Goal: Transaction & Acquisition: Book appointment/travel/reservation

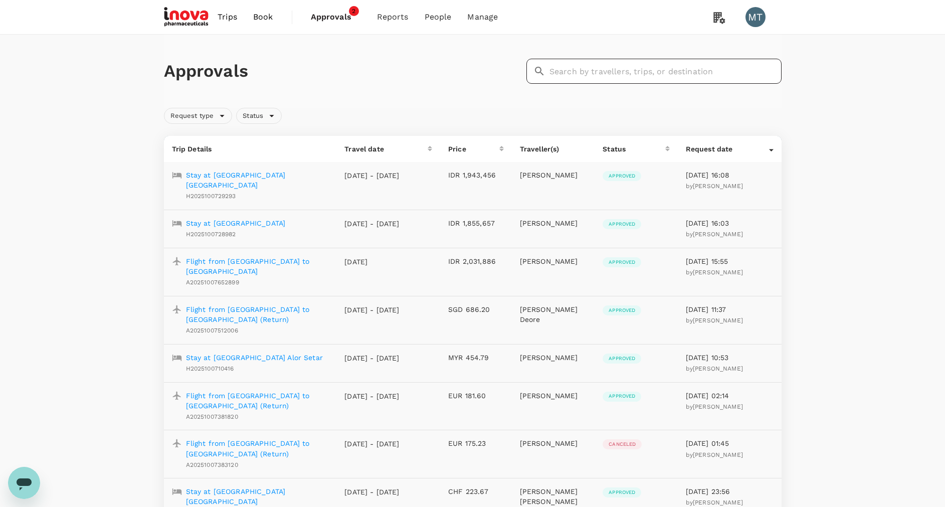
drag, startPoint x: 562, startPoint y: 71, endPoint x: 553, endPoint y: 67, distance: 10.1
click at [562, 72] on input "text" at bounding box center [665, 71] width 232 height 25
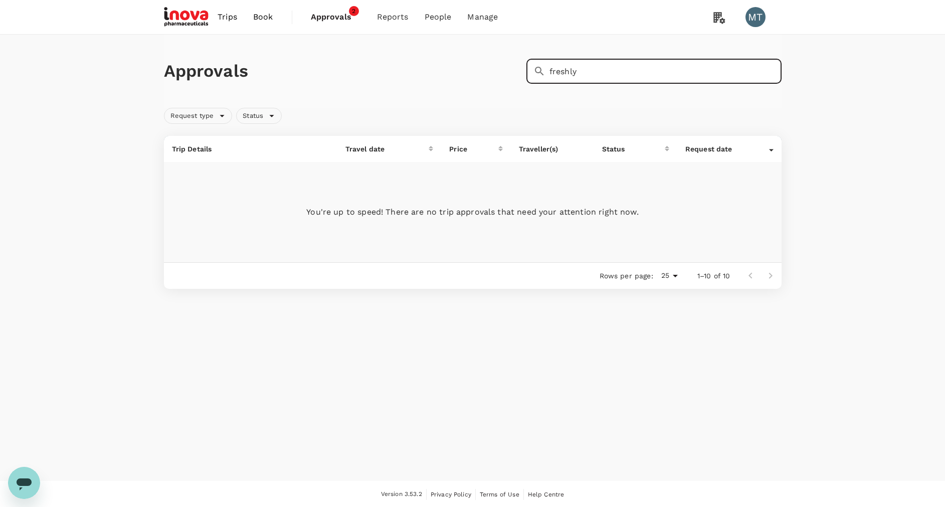
type input "freshly"
click at [330, 19] on span "Approvals" at bounding box center [336, 17] width 50 height 12
click at [220, 117] on div "Request type" at bounding box center [198, 116] width 69 height 16
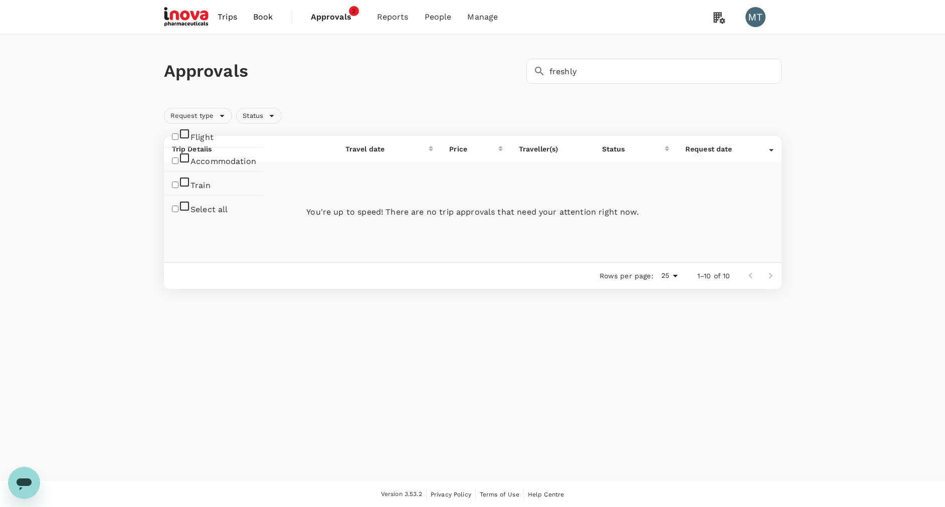
click at [296, 108] on div "Request type Status" at bounding box center [471, 114] width 622 height 20
click at [273, 115] on div "Status" at bounding box center [259, 116] width 46 height 16
click at [277, 163] on span "Approved" at bounding box center [281, 161] width 38 height 10
click at [250, 163] on input "Approved" at bounding box center [247, 160] width 7 height 7
checkbox input "true"
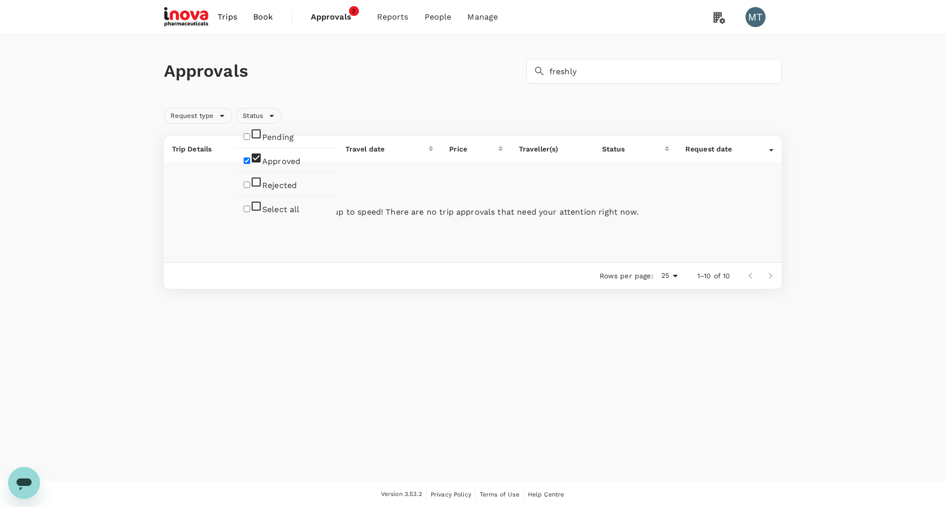
click at [290, 297] on div "Approvals ​ freshly ​ Request type Status Trip Details Travel date Price Travel…" at bounding box center [472, 258] width 945 height 446
click at [340, 16] on span "Approvals" at bounding box center [336, 17] width 50 height 12
drag, startPoint x: 503, startPoint y: 77, endPoint x: 407, endPoint y: 62, distance: 98.0
click at [405, 70] on div "Approvals ​ freshly ​" at bounding box center [471, 69] width 622 height 29
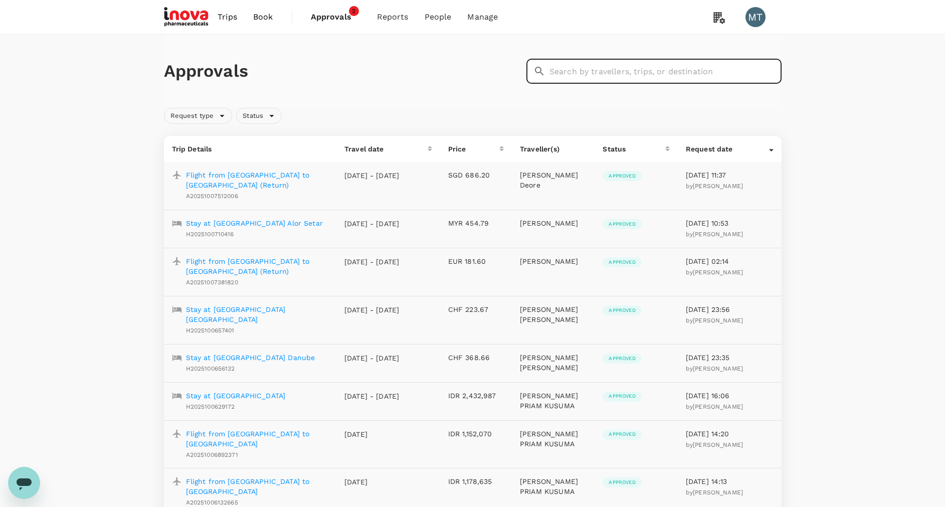
click at [574, 75] on input "text" at bounding box center [665, 71] width 232 height 25
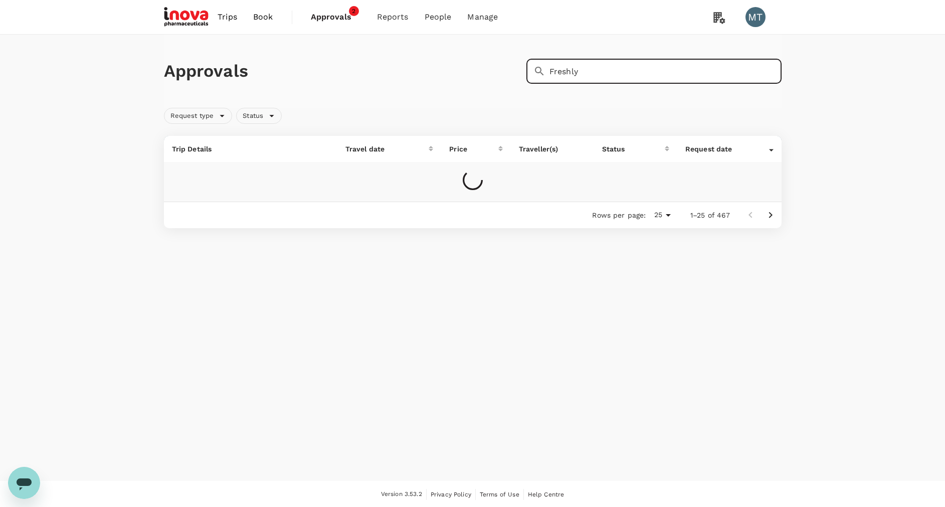
type input "Freshly"
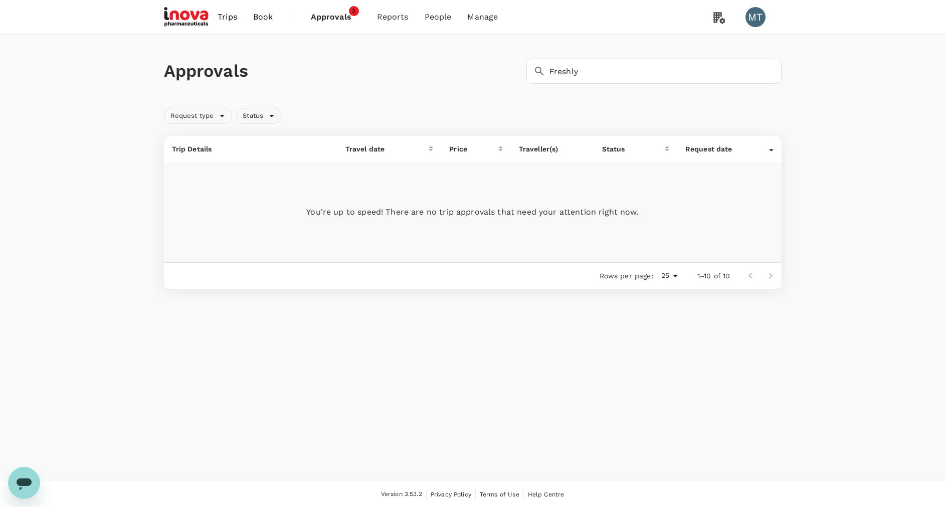
click at [316, 18] on span "Approvals" at bounding box center [336, 17] width 50 height 12
click at [316, 20] on span "Approvals" at bounding box center [336, 17] width 50 height 12
drag, startPoint x: 603, startPoint y: 69, endPoint x: 522, endPoint y: 74, distance: 81.4
click at [522, 74] on div "​ Freshly ​" at bounding box center [651, 69] width 259 height 29
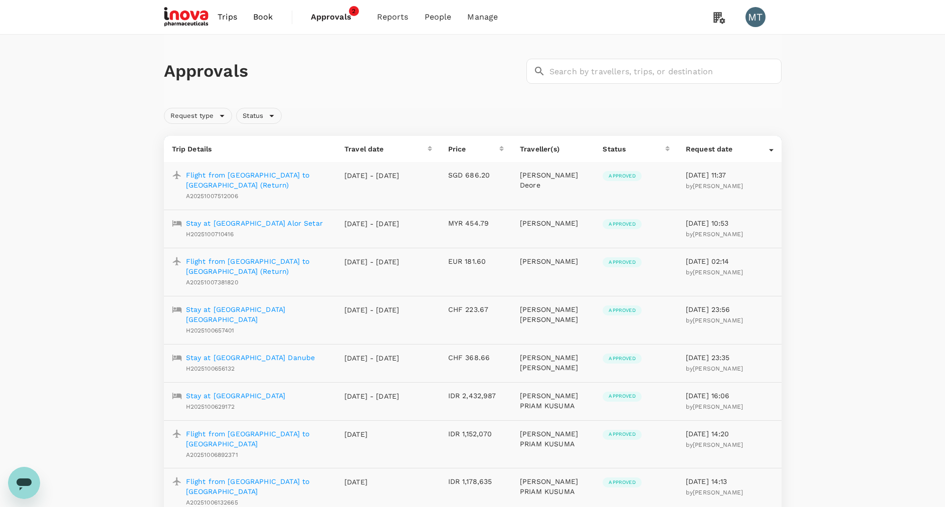
click at [273, 16] on link "Book" at bounding box center [263, 17] width 36 height 34
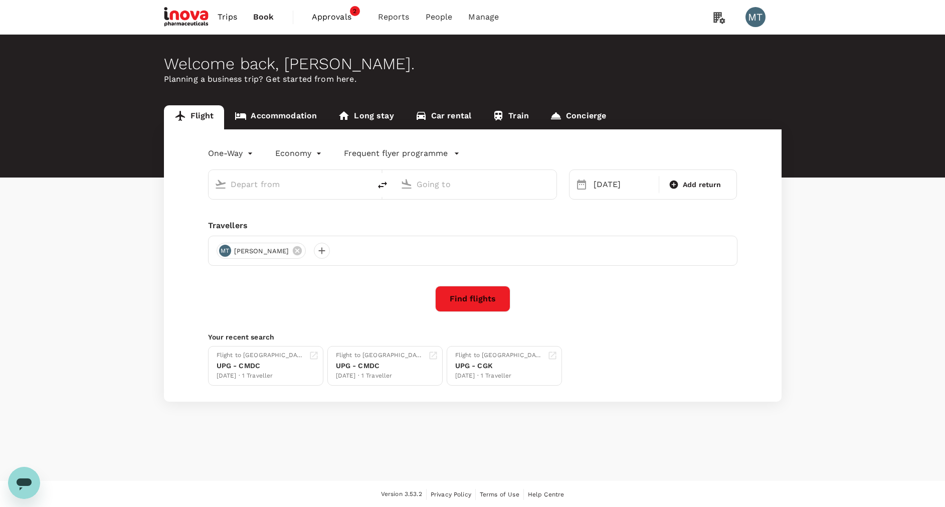
type input "Manado, Indonesia (any)"
type input "Sultan Hasanuddin Intl (UPG)"
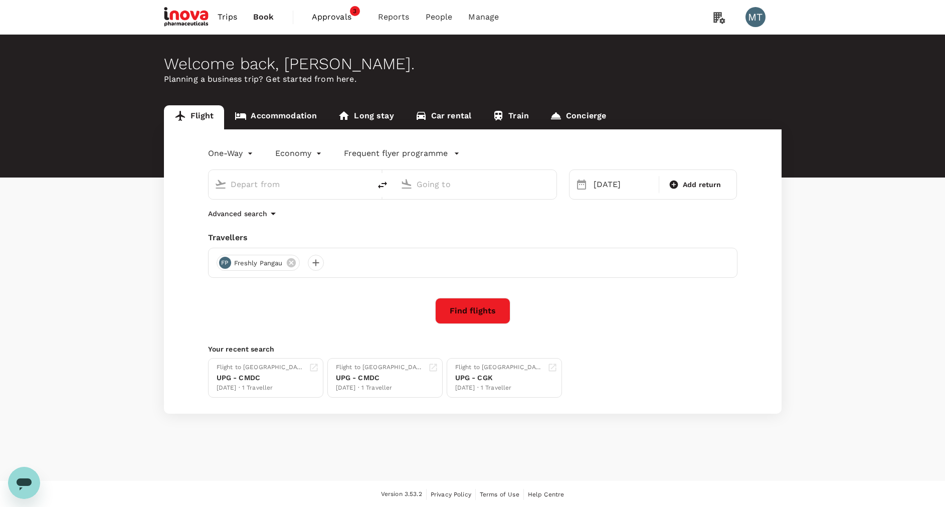
type input "Manado, Indonesia (any)"
type input "Sultan Hasanuddin Intl (UPG)"
click at [274, 17] on link "Book" at bounding box center [263, 17] width 37 height 34
click at [283, 113] on link "Accommodation" at bounding box center [275, 117] width 103 height 24
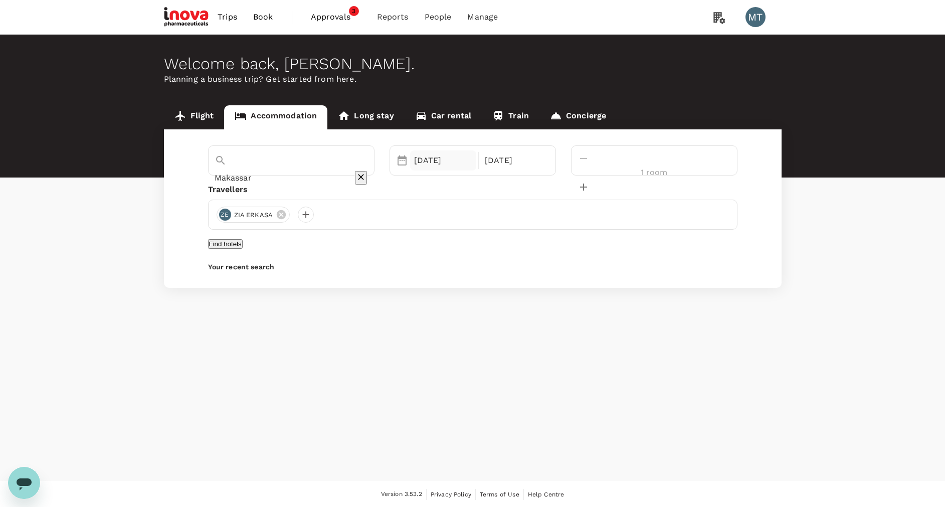
click at [457, 166] on div "23 Oct" at bounding box center [443, 160] width 67 height 20
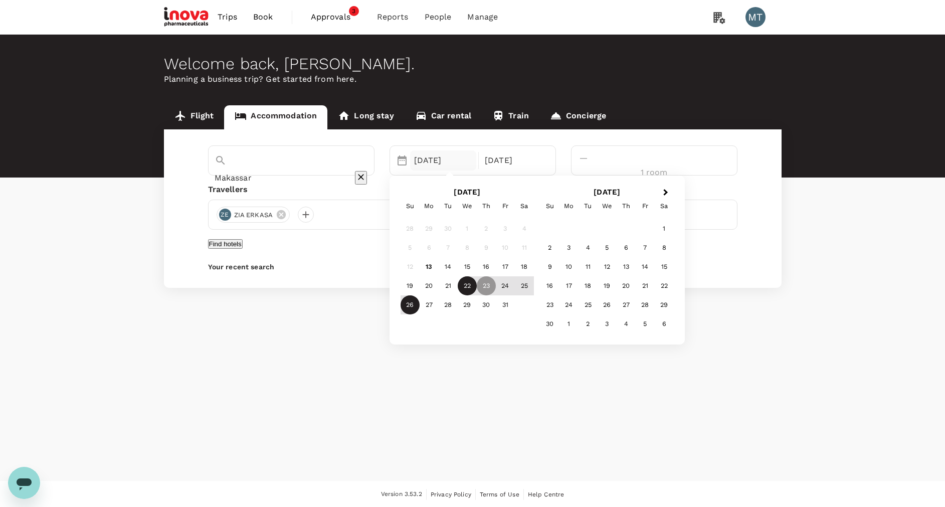
click at [477, 284] on div "22" at bounding box center [467, 285] width 19 height 19
click at [515, 285] on div "24" at bounding box center [505, 285] width 19 height 19
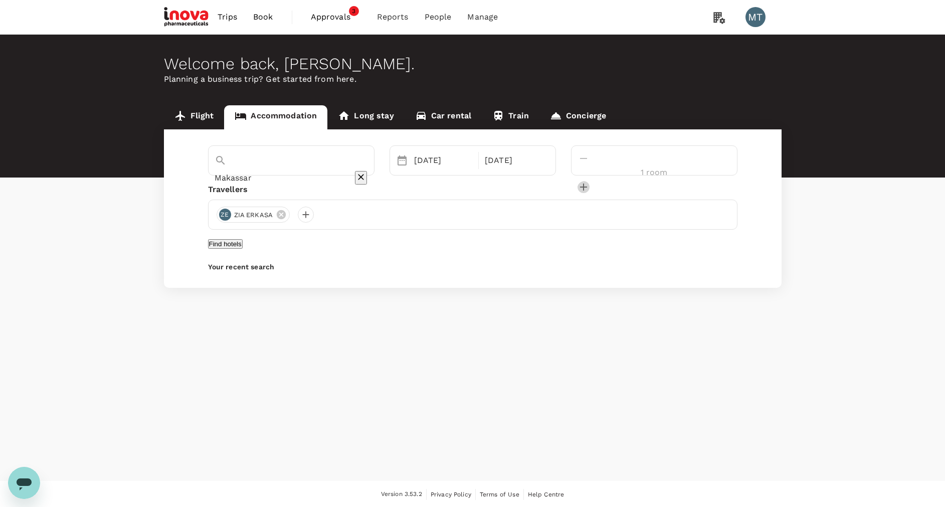
click at [590, 181] on icon "decrease" at bounding box center [583, 187] width 12 height 12
type input "2 rooms"
click at [243, 249] on button "Find hotels" at bounding box center [225, 244] width 35 height 10
click at [304, 216] on div at bounding box center [306, 215] width 16 height 16
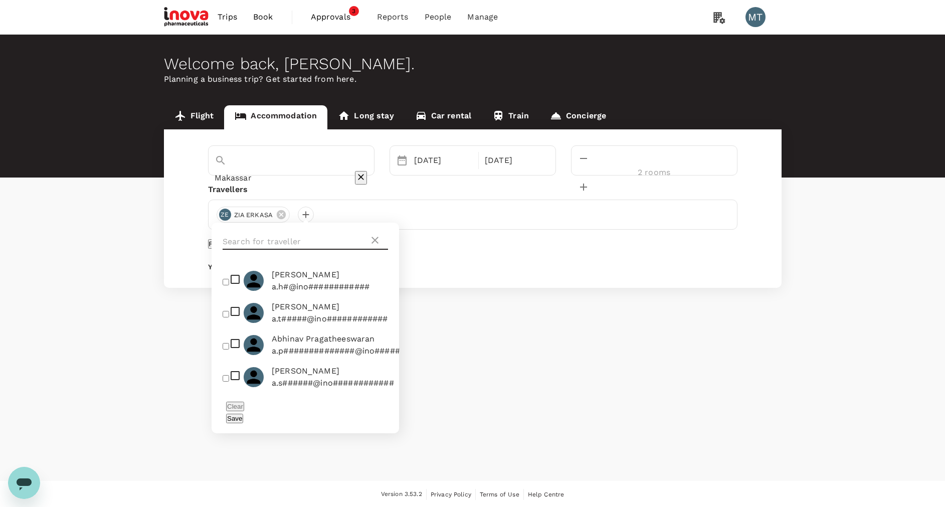
click at [309, 235] on input "text" at bounding box center [296, 242] width 146 height 16
type input "u"
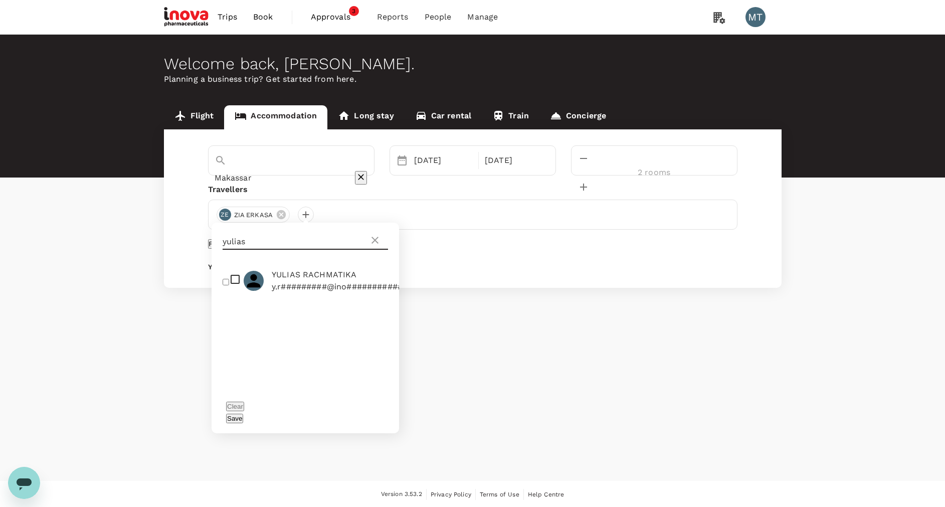
type input "yulias"
click at [223, 285] on input "checkbox" at bounding box center [226, 282] width 7 height 7
checkbox input "true"
click at [243, 414] on button "Save" at bounding box center [234, 419] width 17 height 10
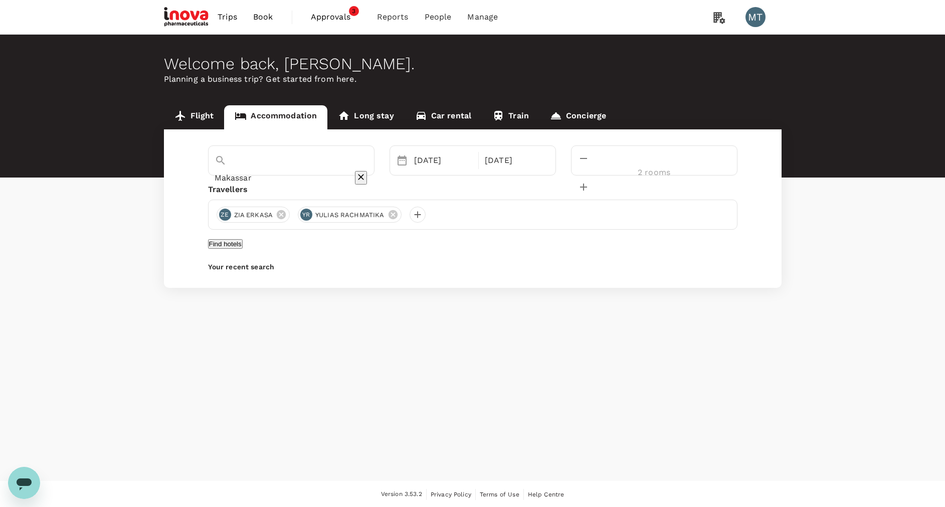
click at [243, 247] on button "Find hotels" at bounding box center [225, 244] width 35 height 10
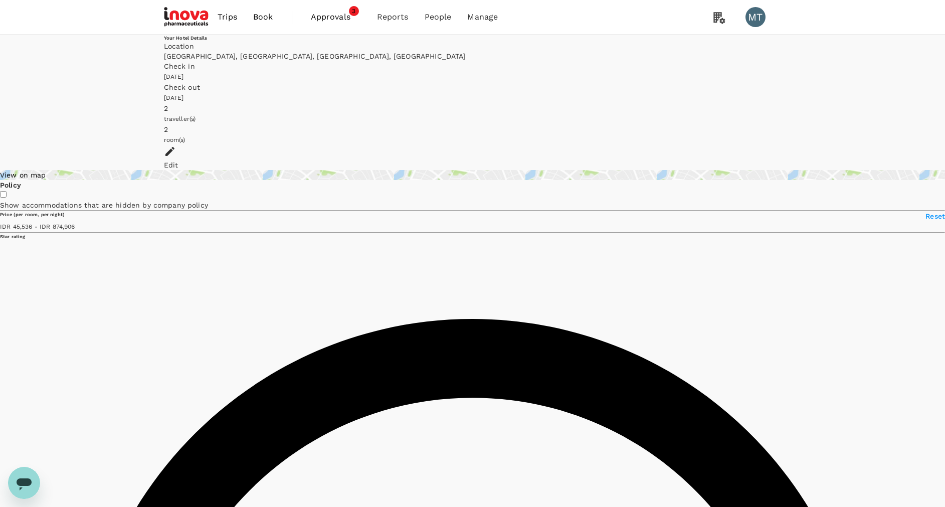
type input "874905.65"
click at [761, 160] on div "Edit" at bounding box center [473, 165] width 618 height 10
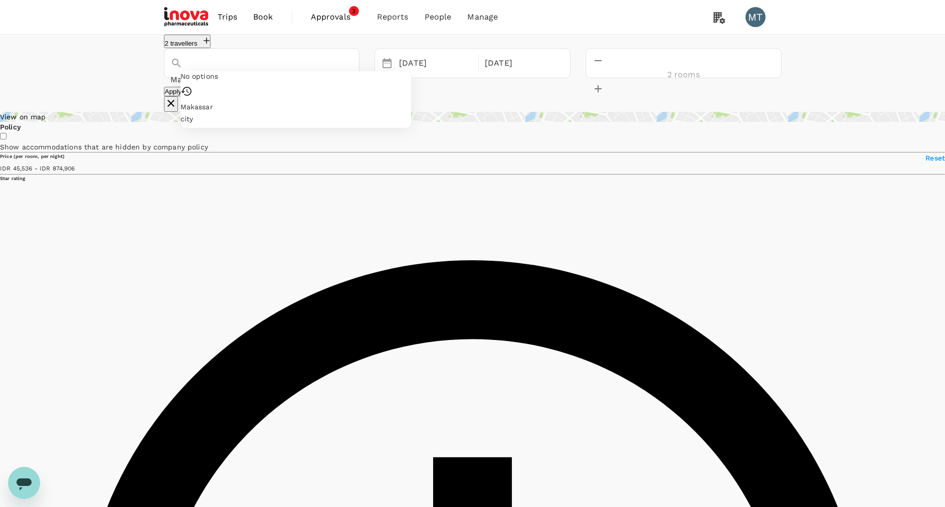
click at [267, 79] on input "Makassar" at bounding box center [247, 80] width 155 height 16
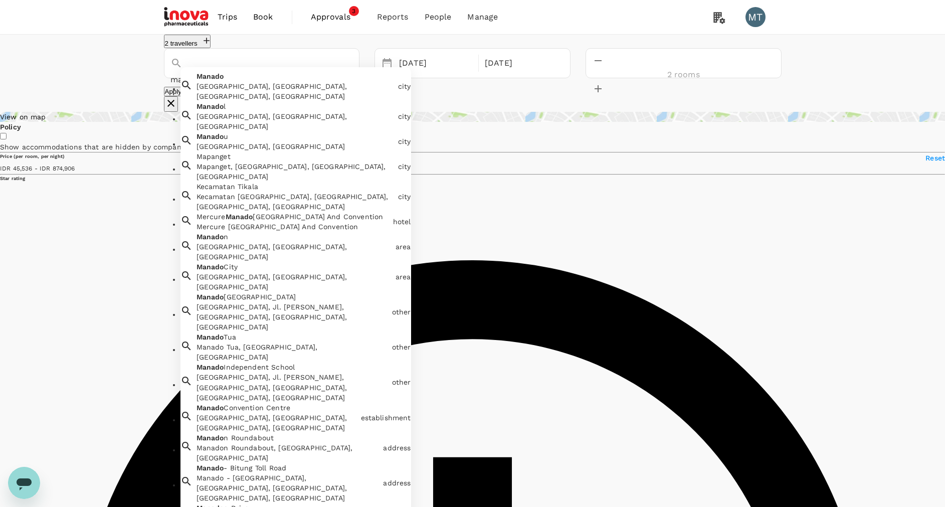
click at [272, 97] on div "Manado Manado, Manado City, North Sulawesi, Indonesia" at bounding box center [293, 84] width 202 height 34
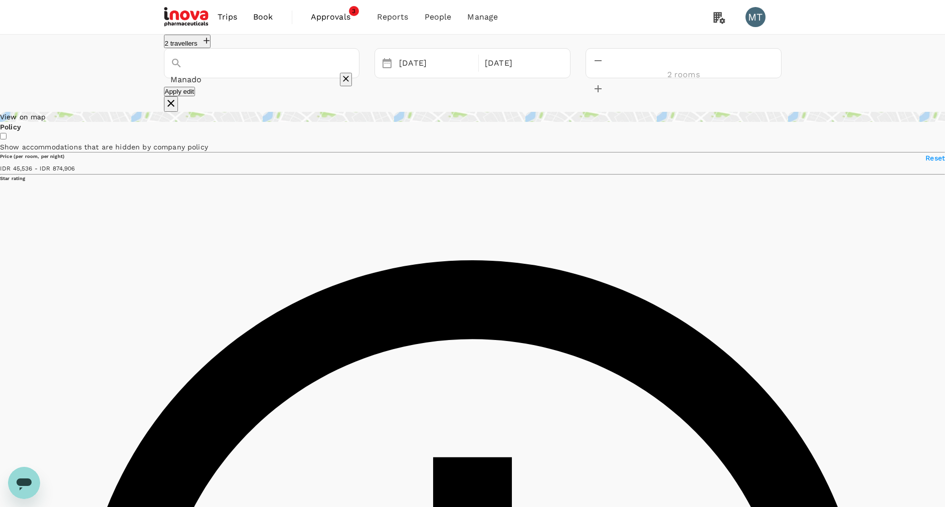
type input "Manado"
click at [196, 96] on button "Apply edit" at bounding box center [180, 92] width 32 height 10
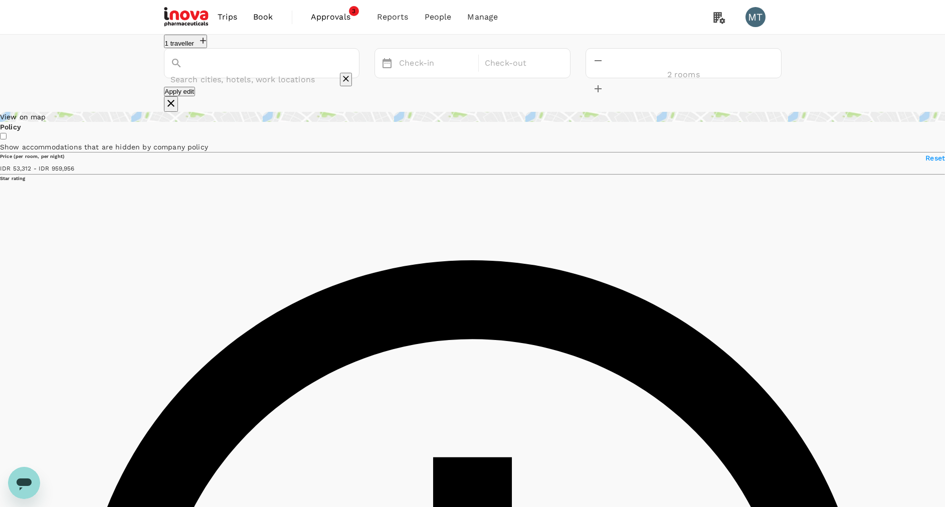
type input "Manado"
type input "959955.15"
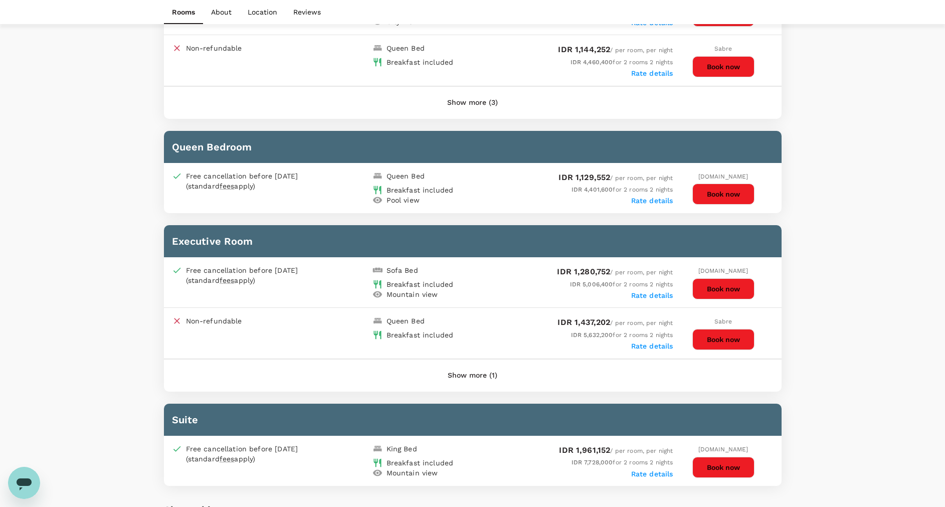
scroll to position [827, 0]
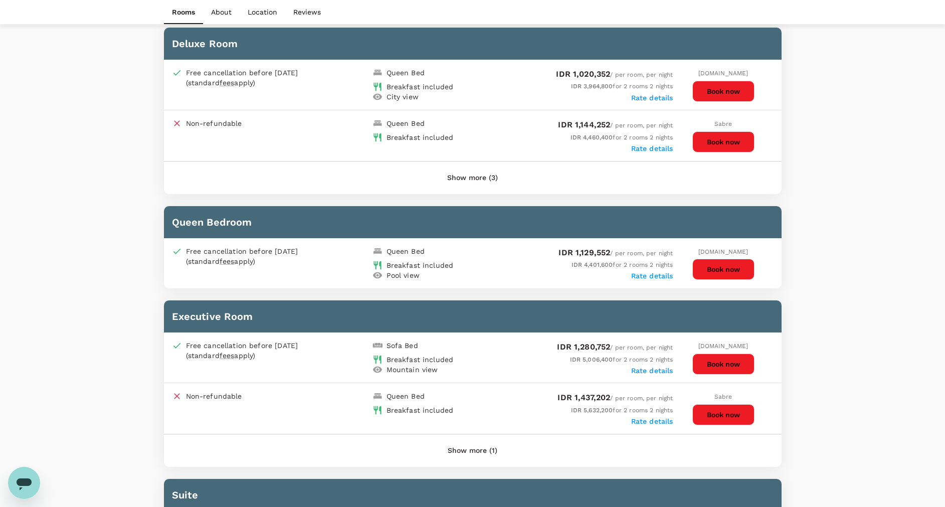
click at [475, 450] on button "Show more (1)" at bounding box center [473, 451] width 78 height 24
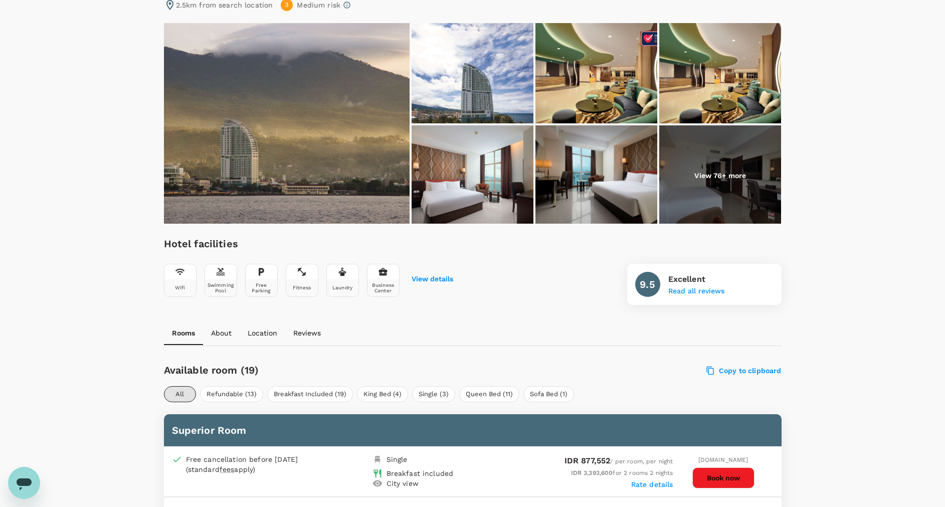
scroll to position [226, 0]
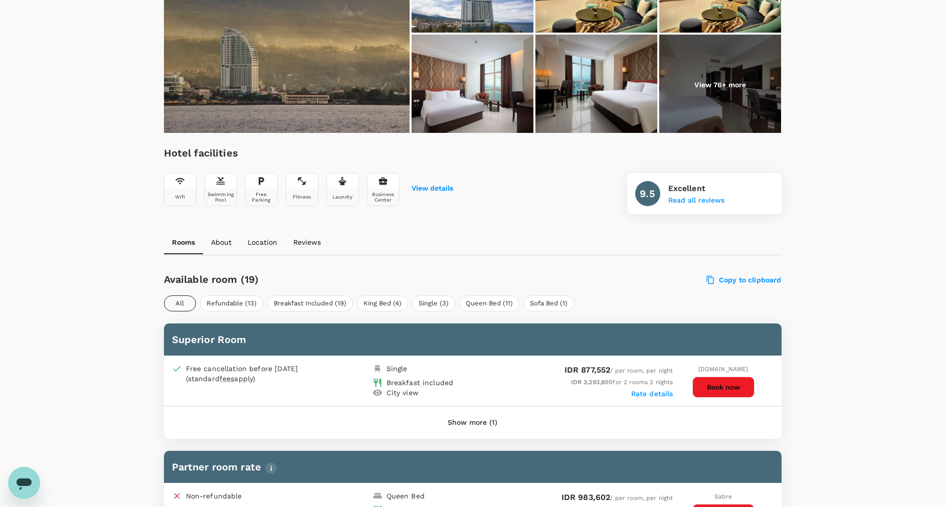
click at [174, 298] on button "All" at bounding box center [180, 303] width 32 height 16
click at [473, 425] on button "Show more (1)" at bounding box center [473, 423] width 78 height 24
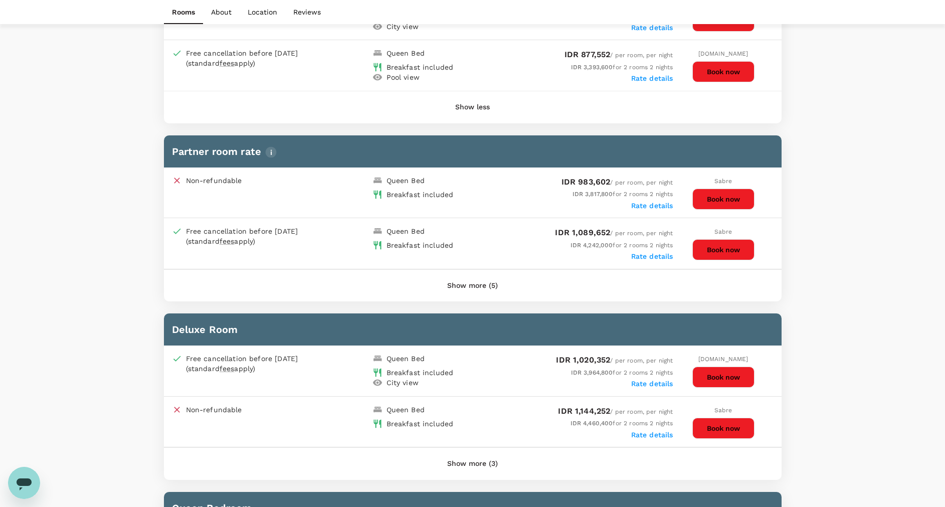
scroll to position [602, 0]
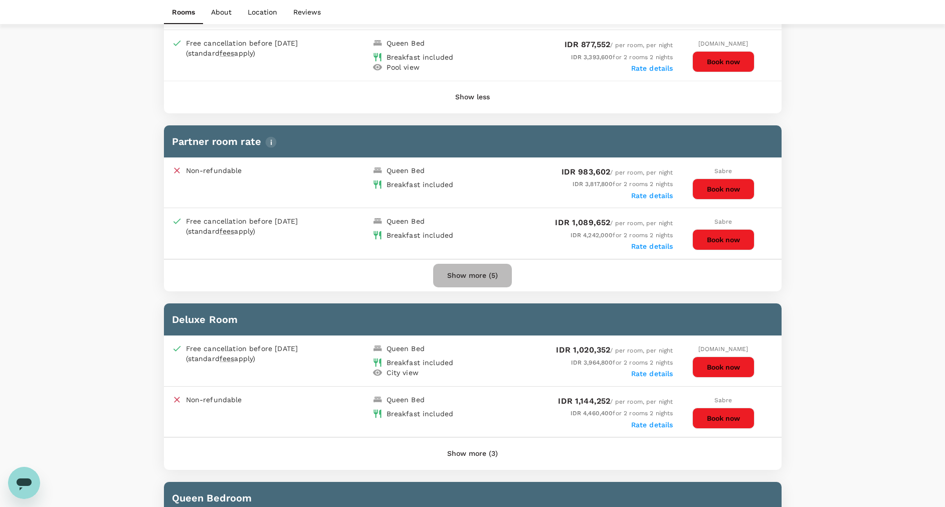
click at [462, 277] on button "Show more (5)" at bounding box center [472, 276] width 79 height 24
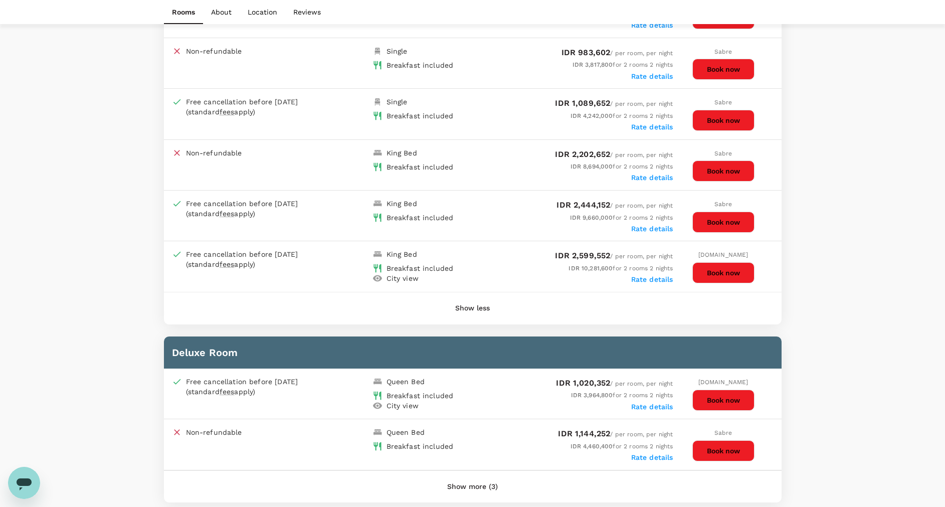
scroll to position [827, 0]
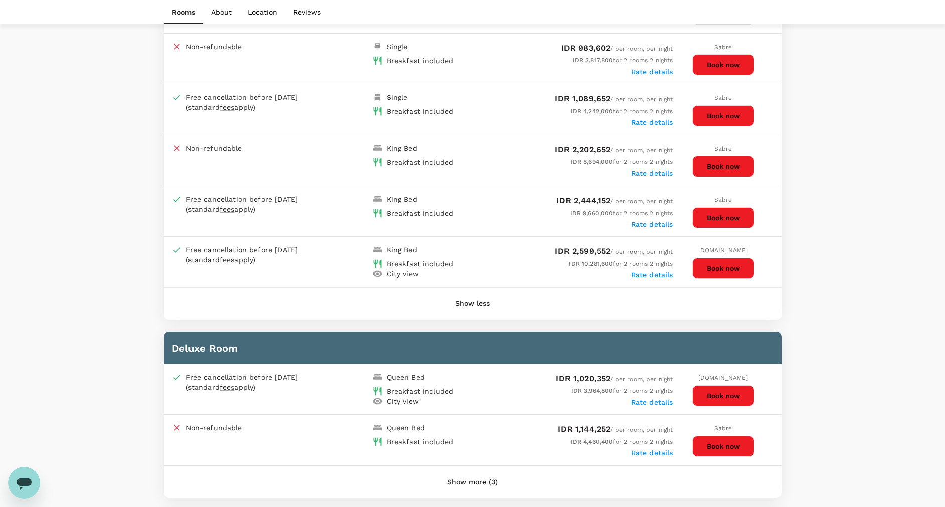
click at [489, 484] on button "Show more (3)" at bounding box center [472, 482] width 79 height 24
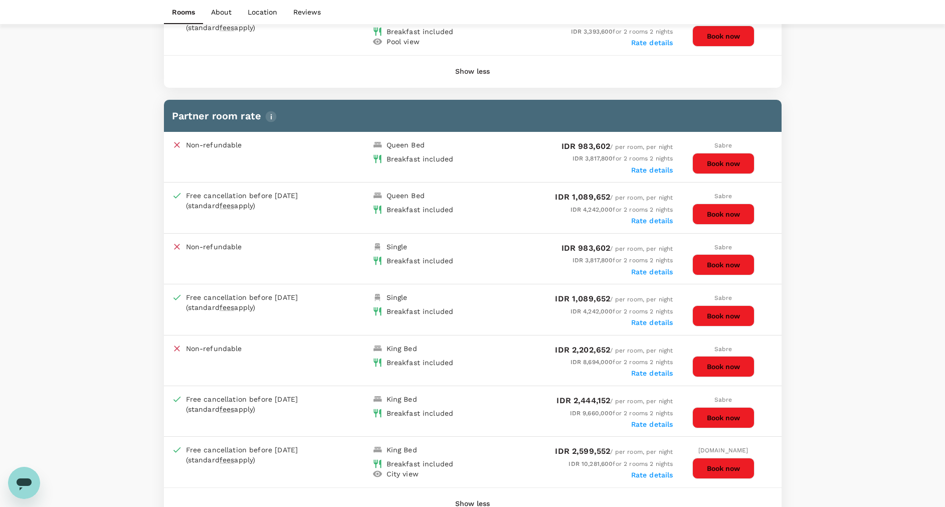
scroll to position [602, 0]
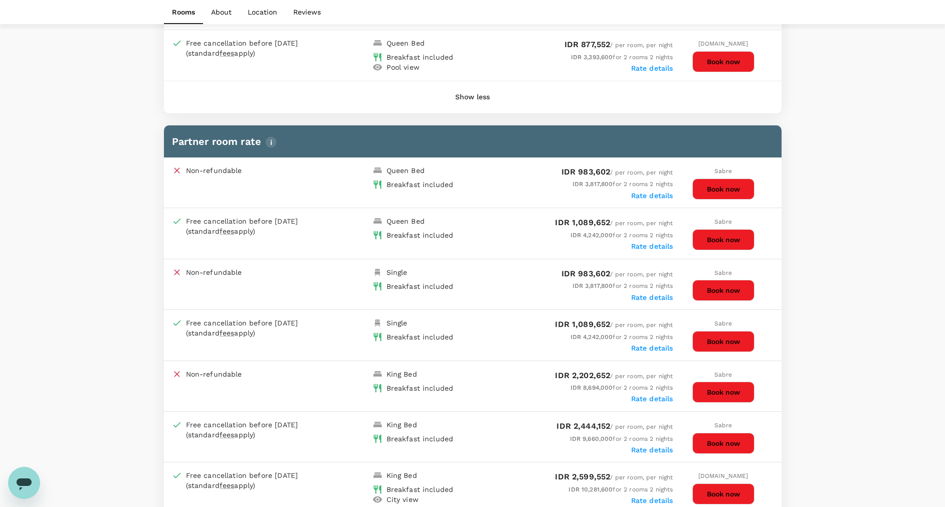
click at [735, 241] on button "Book now" at bounding box center [723, 239] width 62 height 21
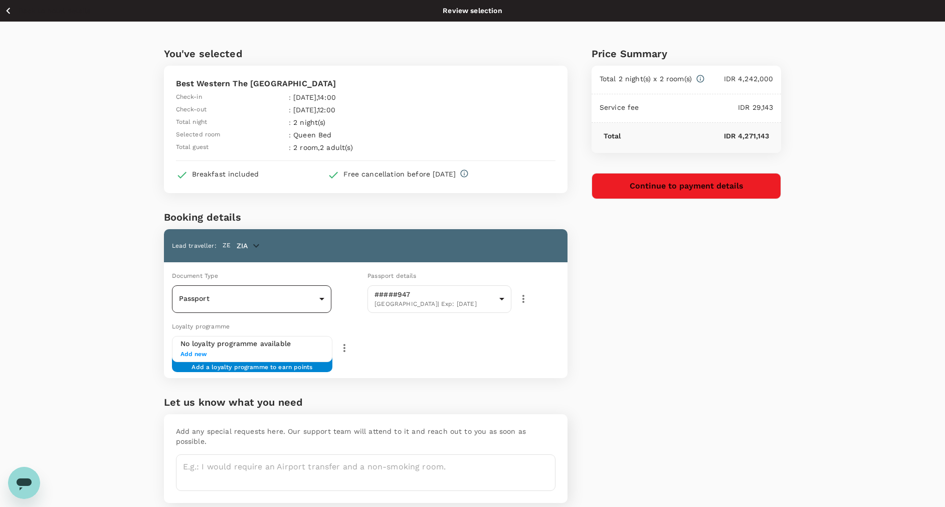
click at [275, 296] on body "Back to hotel details Review selection You've selected Best Western The Lagoon …" at bounding box center [472, 273] width 945 height 546
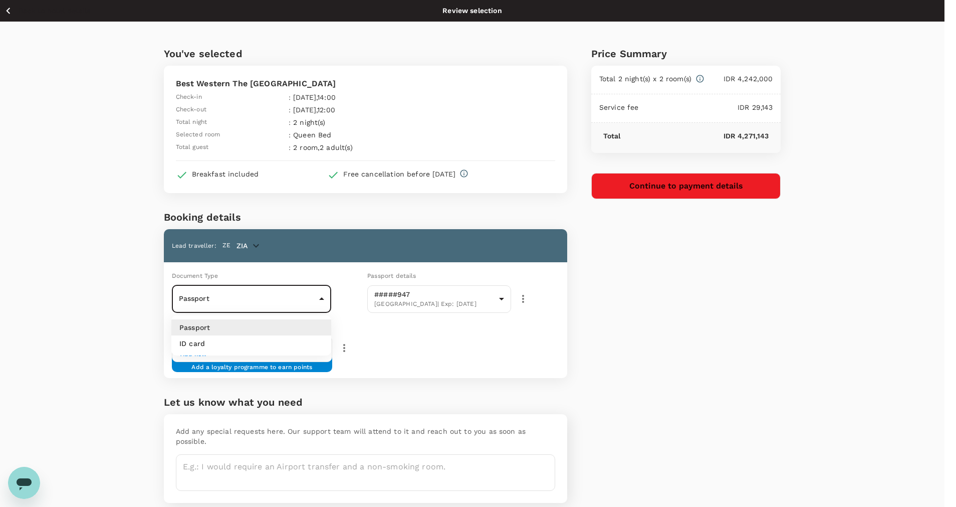
click at [284, 339] on li "ID card" at bounding box center [251, 343] width 160 height 16
type input "Id card"
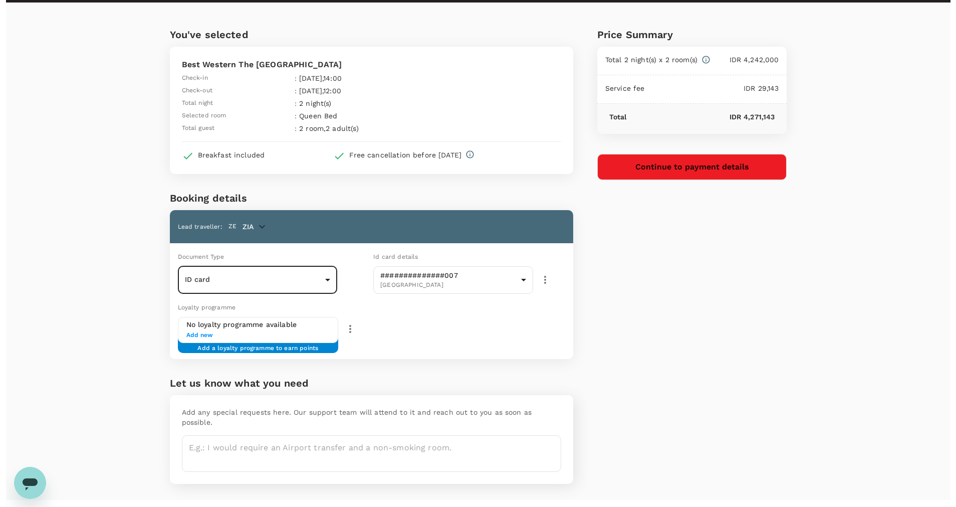
scroll to position [29, 0]
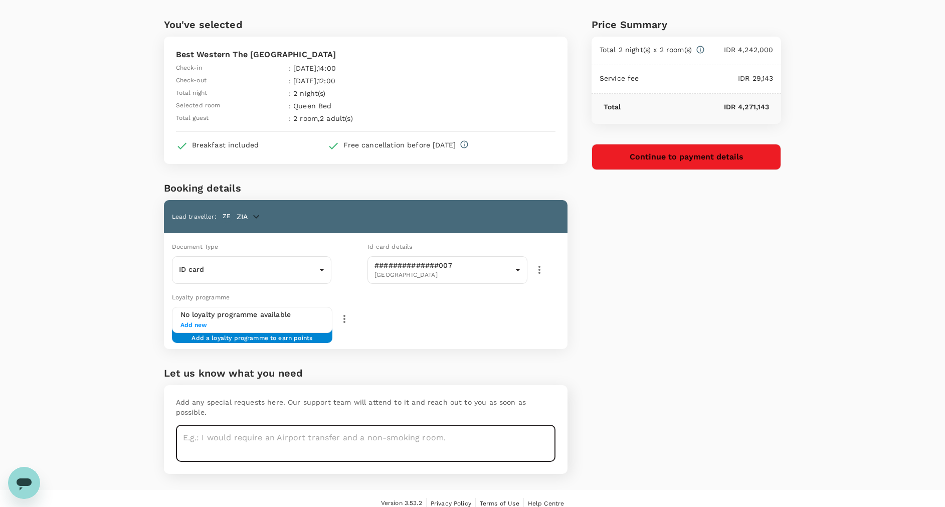
click at [256, 426] on textarea at bounding box center [365, 443] width 379 height 37
type textarea "Extra bed for zia room"
click at [632, 165] on button "Continue to payment details" at bounding box center [687, 157] width 190 height 26
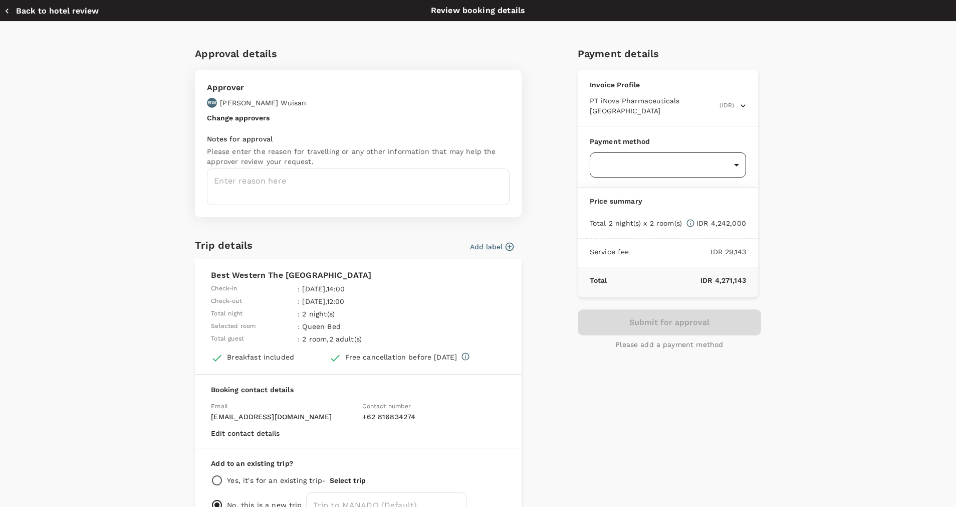
click at [728, 152] on body "Back to hotel details Review selection You've selected Best Western The Lagoon …" at bounding box center [478, 244] width 956 height 546
click at [195, 124] on div at bounding box center [478, 253] width 956 height 507
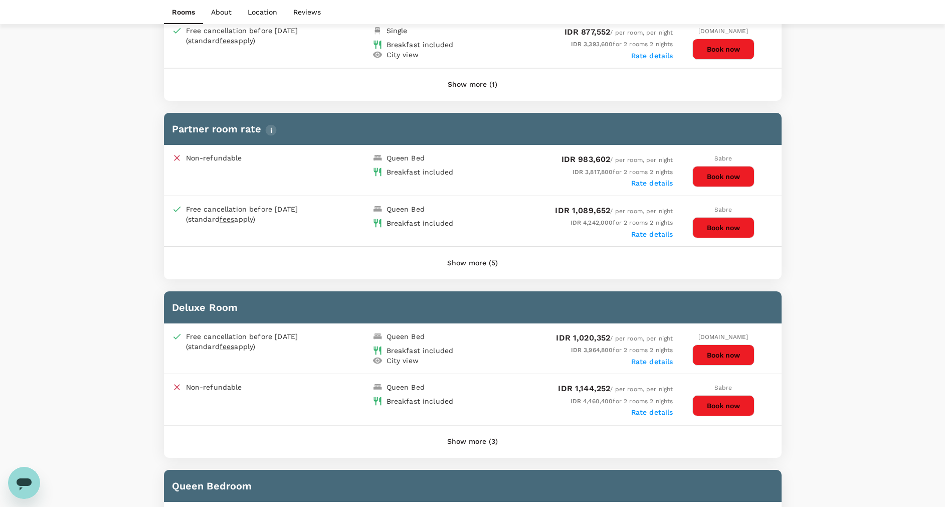
scroll to position [602, 0]
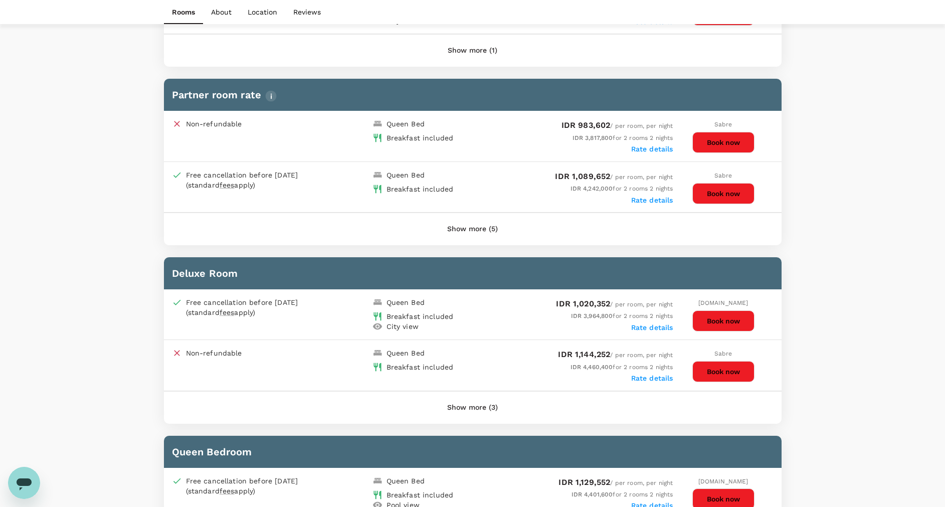
click at [12, 480] on div "Open messaging window" at bounding box center [24, 483] width 30 height 30
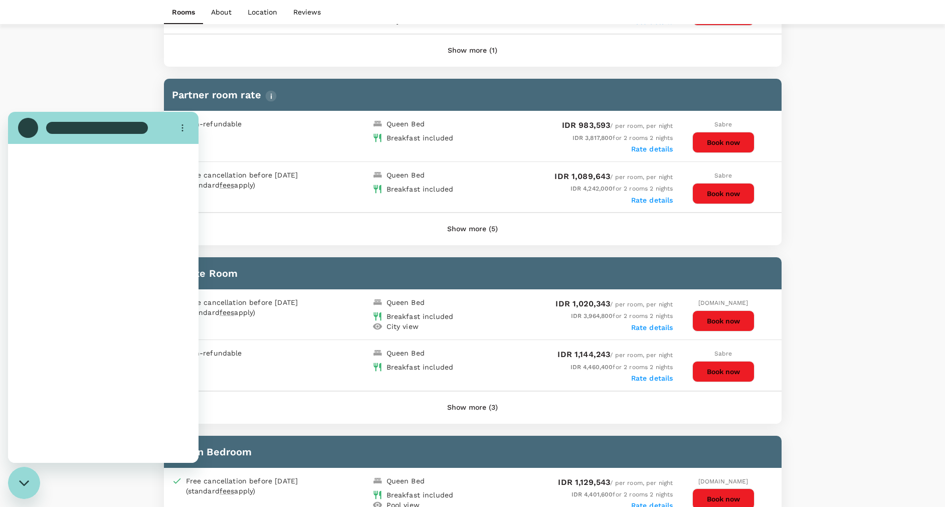
scroll to position [0, 0]
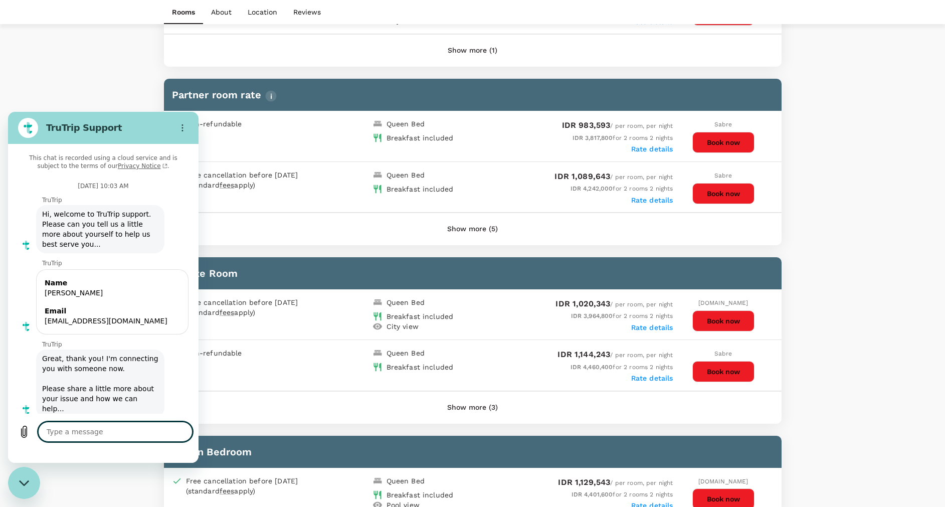
type textarea "x"
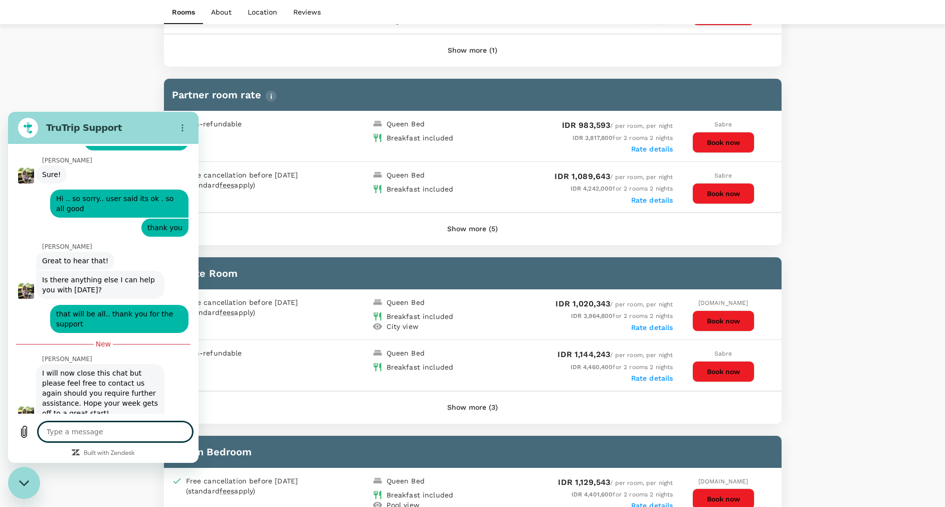
click at [87, 434] on textarea at bounding box center [115, 432] width 154 height 20
type textarea "h"
type textarea "x"
type textarea "ha"
type textarea "x"
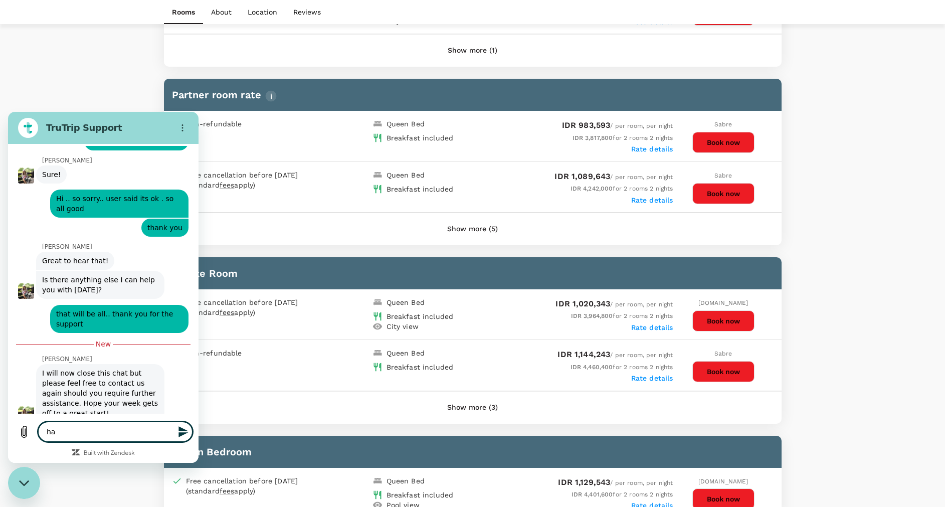
type textarea "hal"
type textarea "x"
type textarea "halo"
type textarea "x"
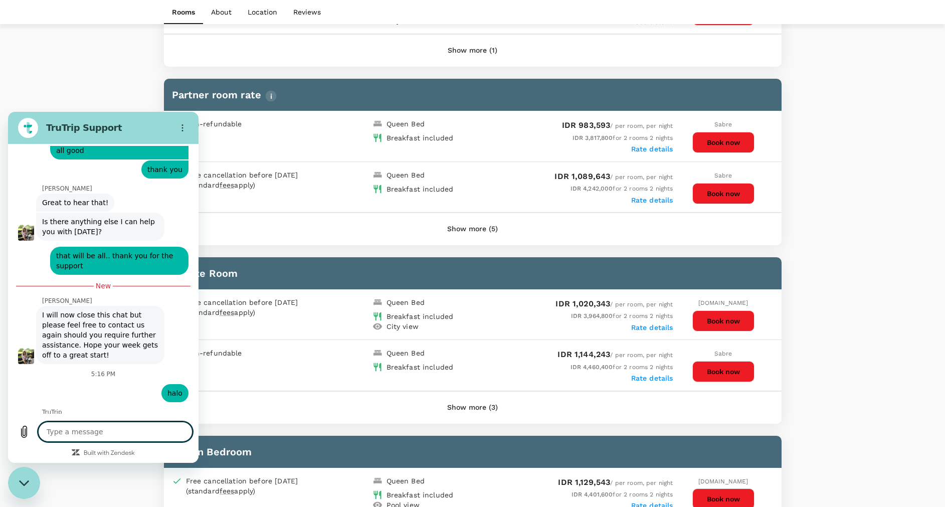
scroll to position [680, 0]
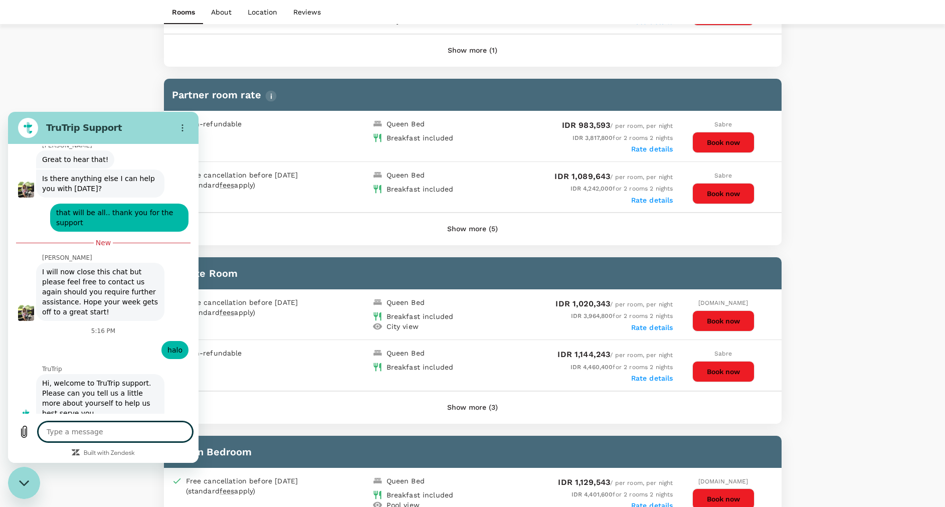
type textarea "x"
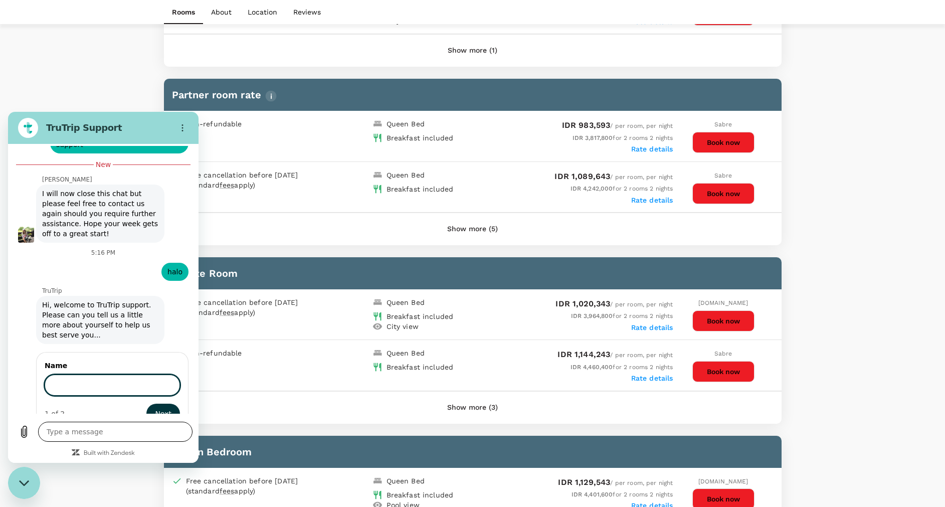
scroll to position [802, 0]
type input "[PERSON_NAME]"
click at [146, 405] on button "Next" at bounding box center [163, 415] width 34 height 20
type textarea "x"
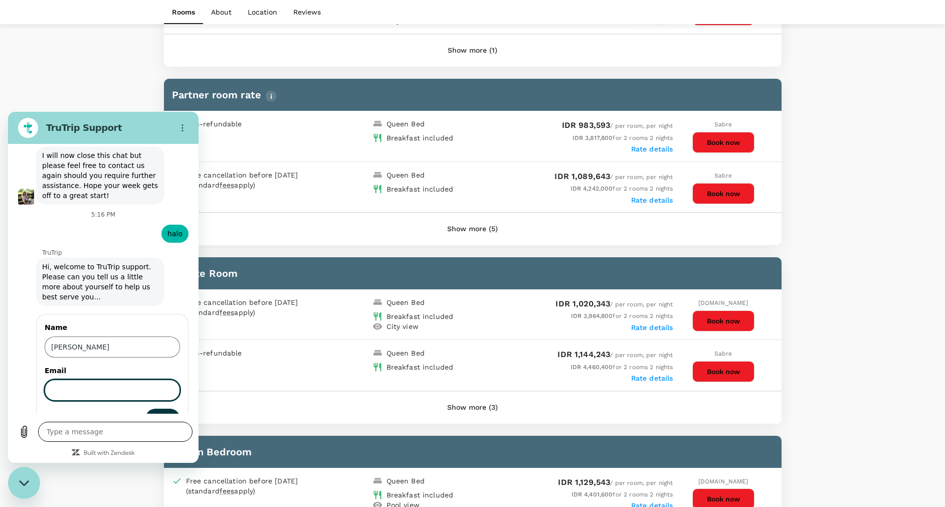
scroll to position [845, 0]
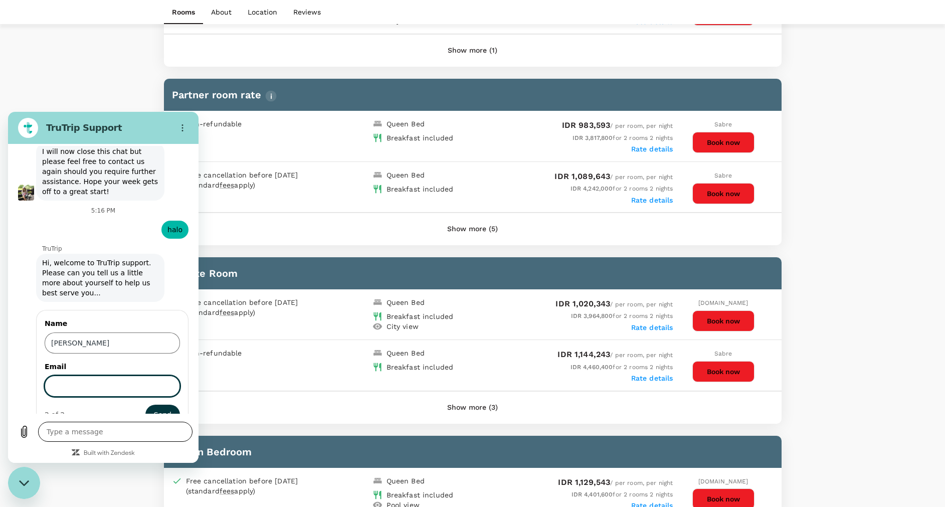
type input "e"
type input "[EMAIL_ADDRESS][DOMAIN_NAME]"
click at [145, 405] on button "Send" at bounding box center [162, 415] width 35 height 20
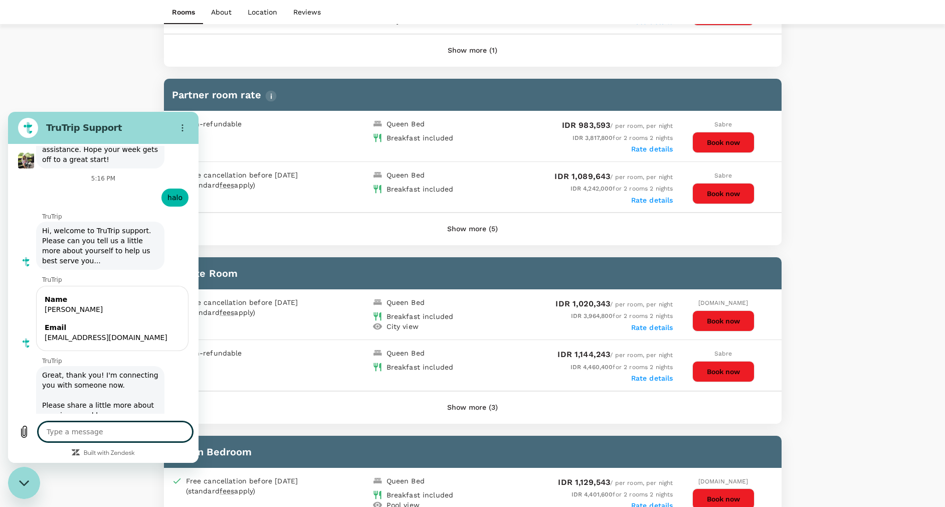
scroll to position [879, 0]
type textarea "x"
type textarea "h"
type textarea "x"
type textarea "ho"
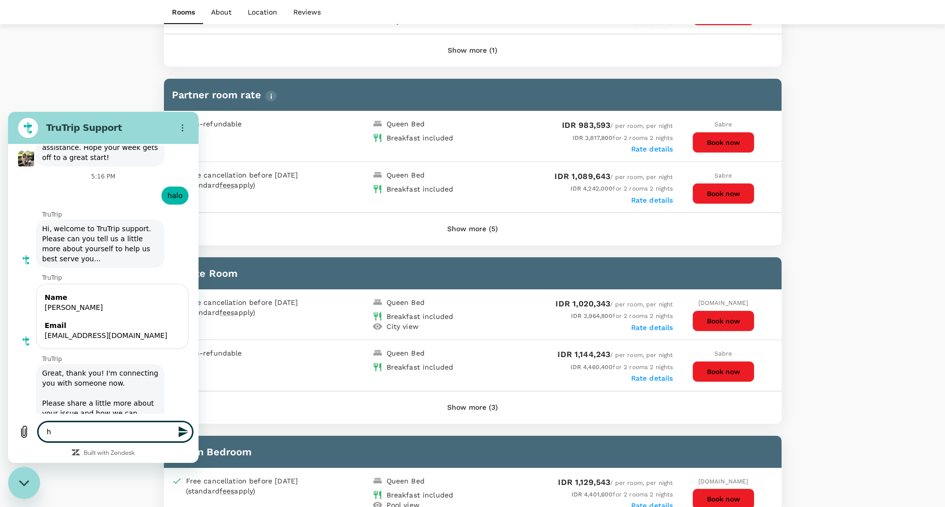
type textarea "x"
type textarea "how"
type textarea "x"
type textarea "how"
type textarea "x"
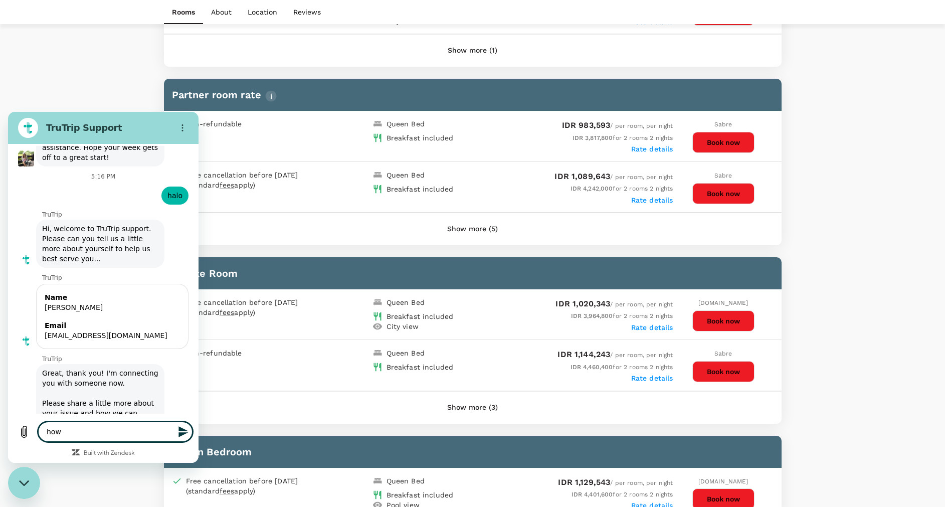
type textarea "how t"
type textarea "x"
type textarea "how to"
type textarea "x"
type textarea "how to"
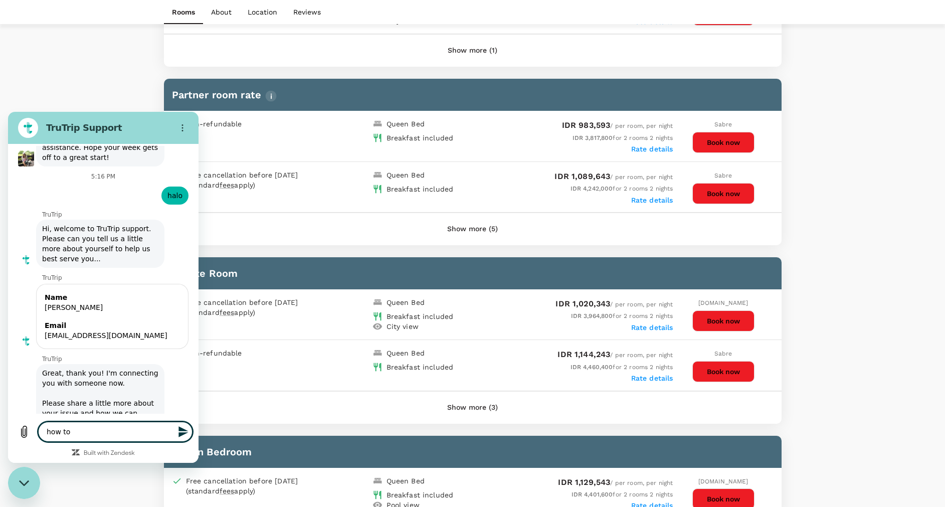
type textarea "x"
type textarea "how to r"
type textarea "x"
type textarea "how to re"
type textarea "x"
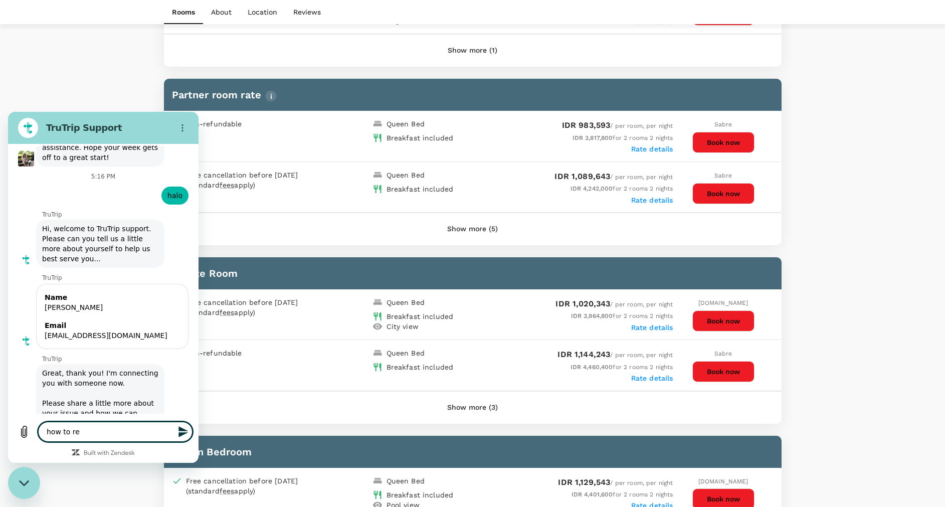
type textarea "how to req"
type textarea "x"
type textarea "how to requ"
type textarea "x"
type textarea "how to reque"
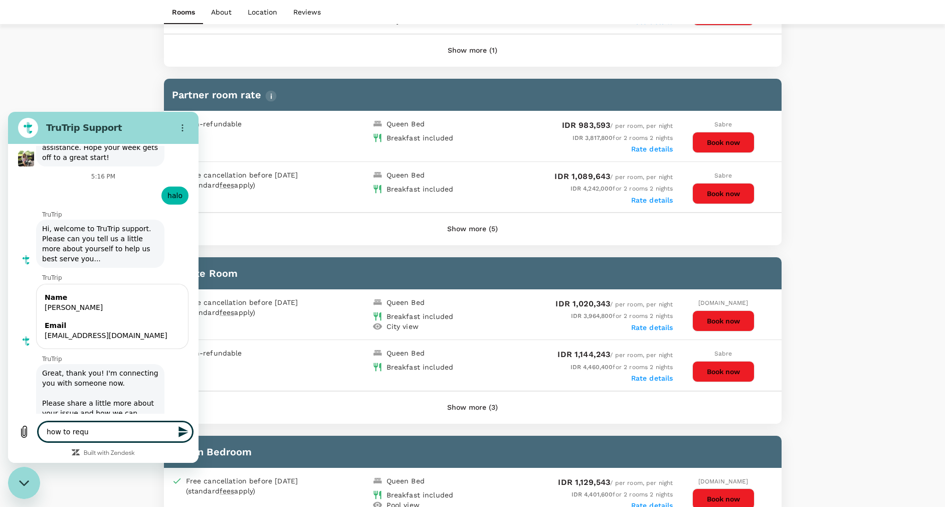
type textarea "x"
type textarea "how to reques"
type textarea "x"
type textarea "how to request"
type textarea "x"
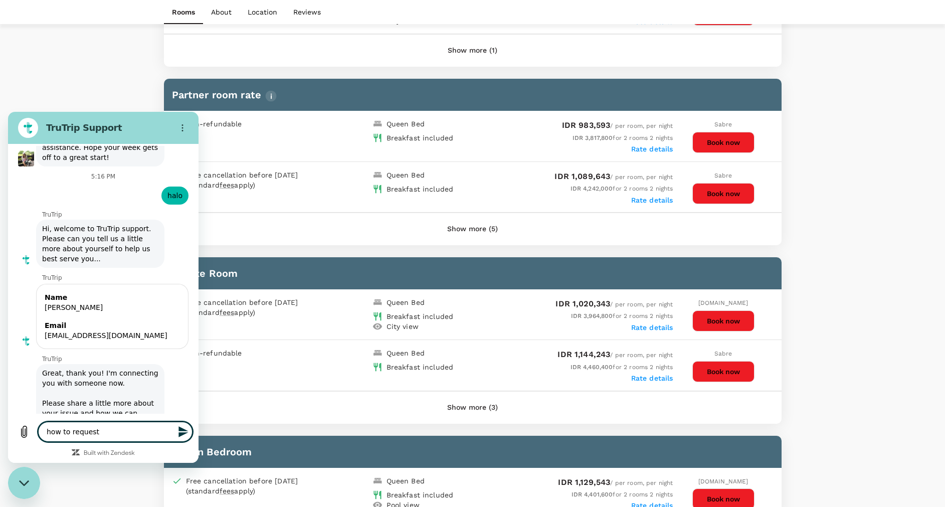
type textarea "how to request"
type textarea "x"
type textarea "how to request a"
type textarea "x"
type textarea "how to request an"
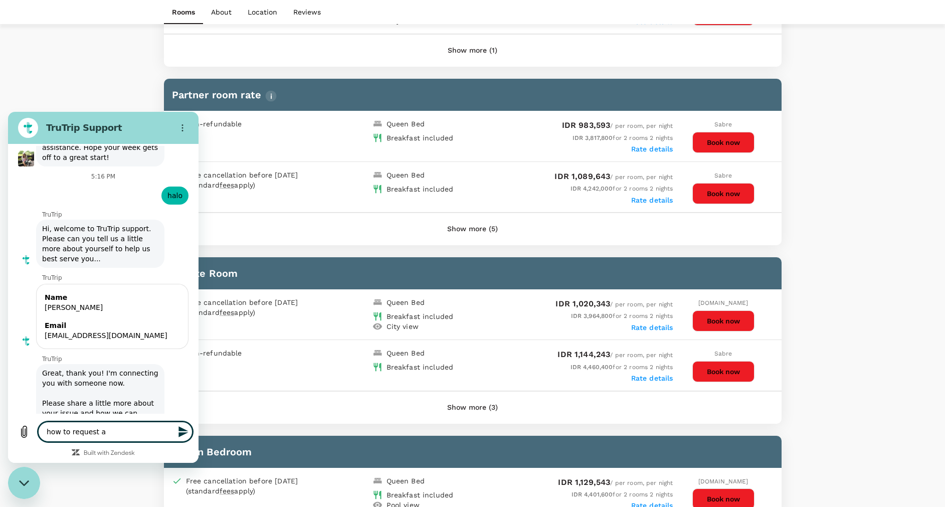
type textarea "x"
type textarea "how to request an"
type textarea "x"
type textarea "how to request an e"
type textarea "x"
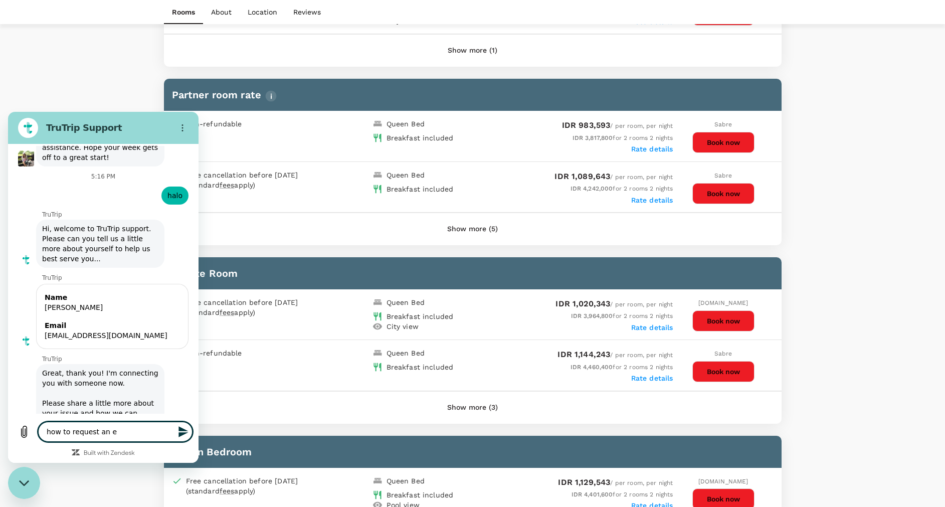
type textarea "how to request an ex"
type textarea "x"
type textarea "how to request an ext"
type textarea "x"
type textarea "how to request an extr"
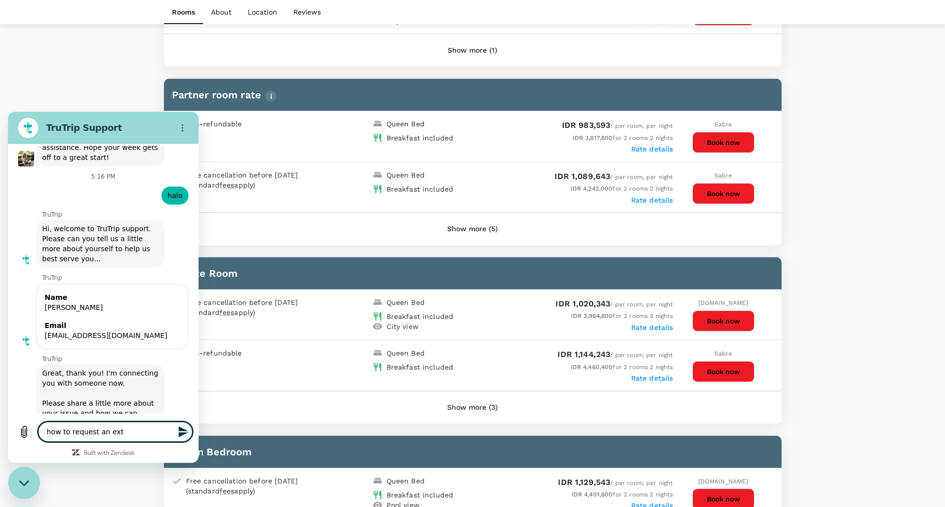
type textarea "x"
type textarea "how to request an extra"
type textarea "x"
type textarea "how to request an extra"
type textarea "x"
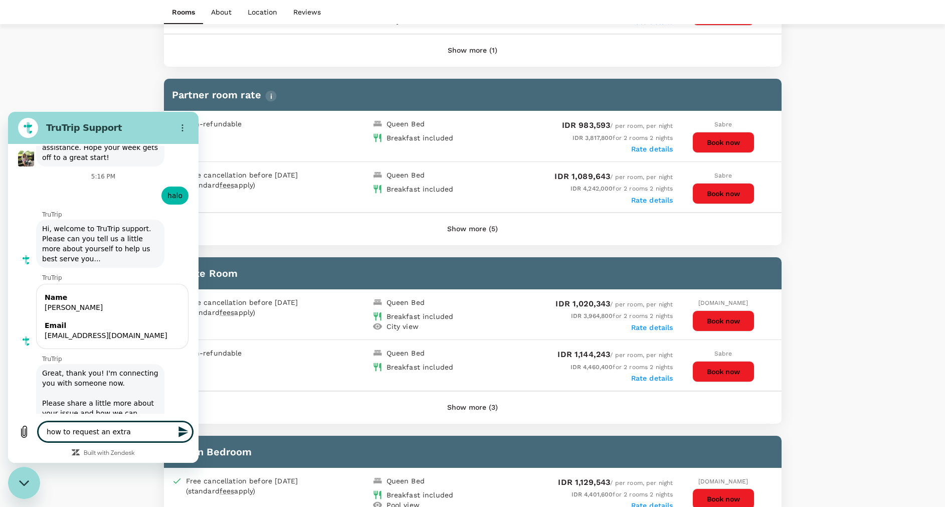
type textarea "how to request an extra b"
type textarea "x"
type textarea "how to request an extra be"
type textarea "x"
type textarea "how to request an extra bed"
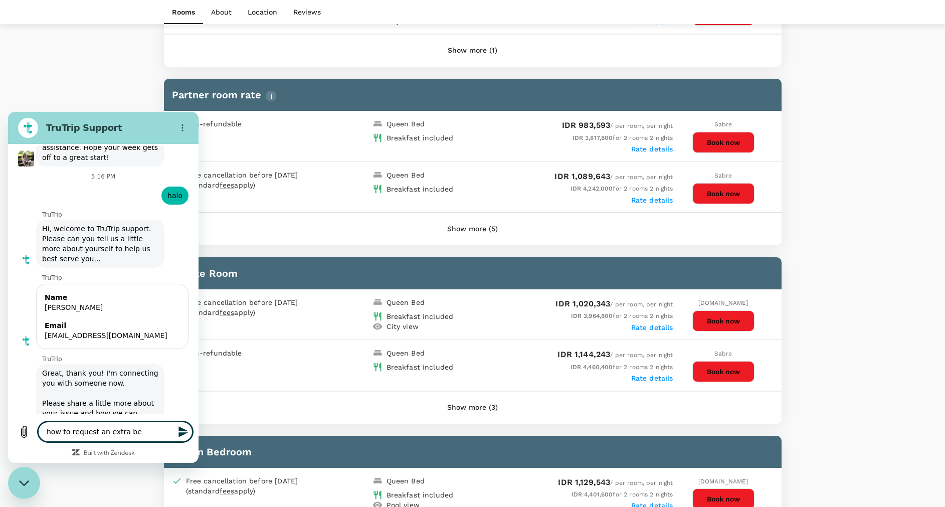
type textarea "x"
type textarea "how to request an extra bed"
type textarea "x"
type textarea "how to request an extra bed f"
type textarea "x"
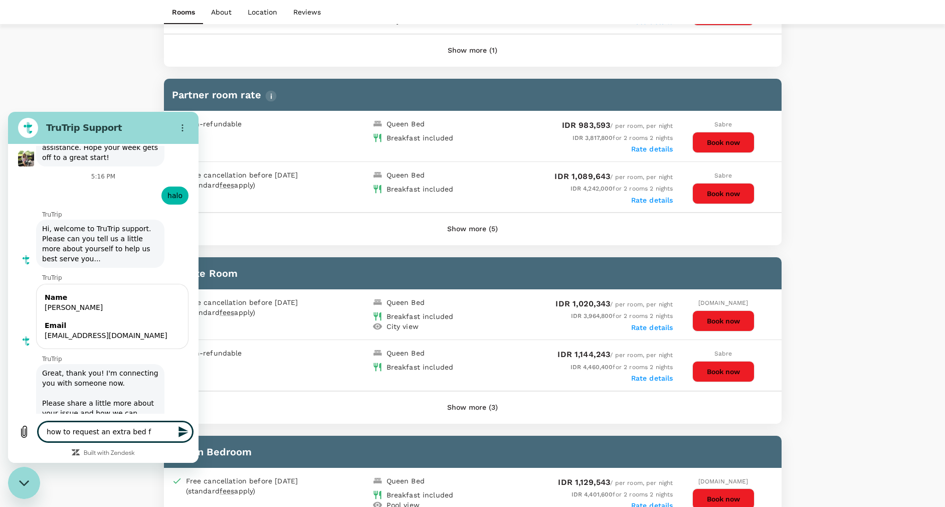
type textarea "how to request an extra bed fo"
type textarea "x"
type textarea "how to request an extra bed for"
type textarea "x"
type textarea "how to request an extra bed for"
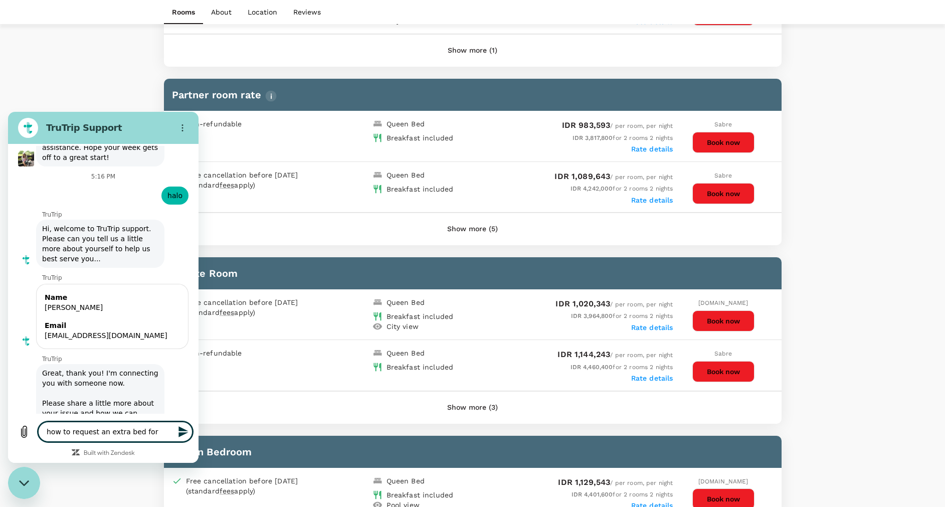
type textarea "x"
type textarea "how to request an extra bed for h"
type textarea "x"
type textarea "how to request an extra bed for ho"
type textarea "x"
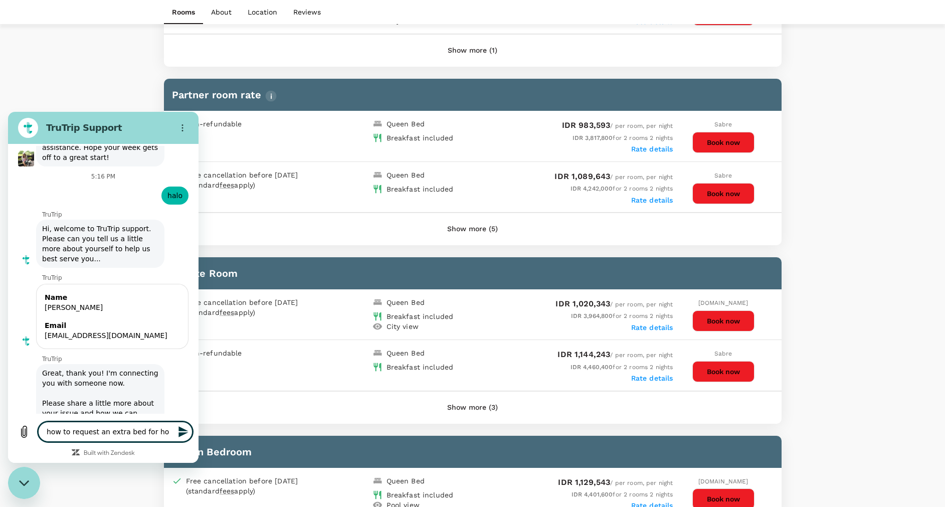
type textarea "how to request an extra bed for hot"
type textarea "x"
type textarea "how to request an extra bed for hote"
type textarea "x"
type textarea "how to request an extra bed for hotel"
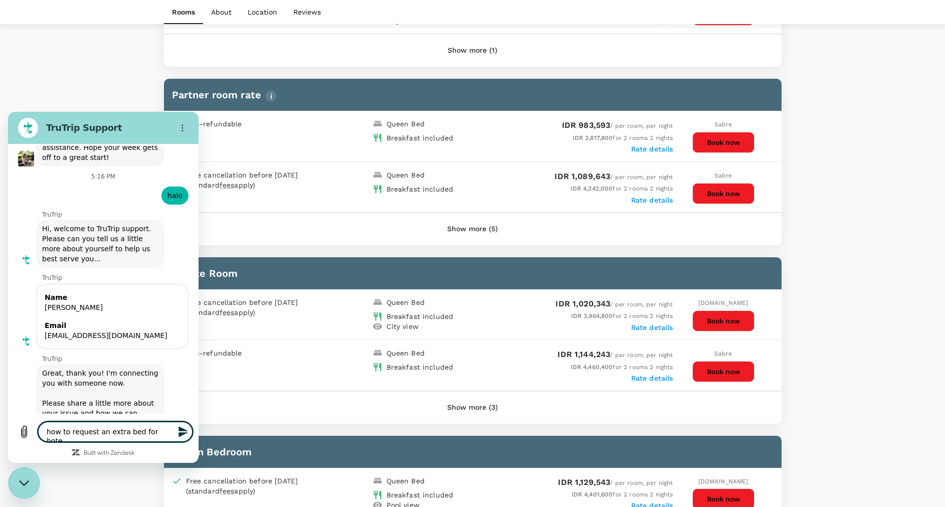
type textarea "x"
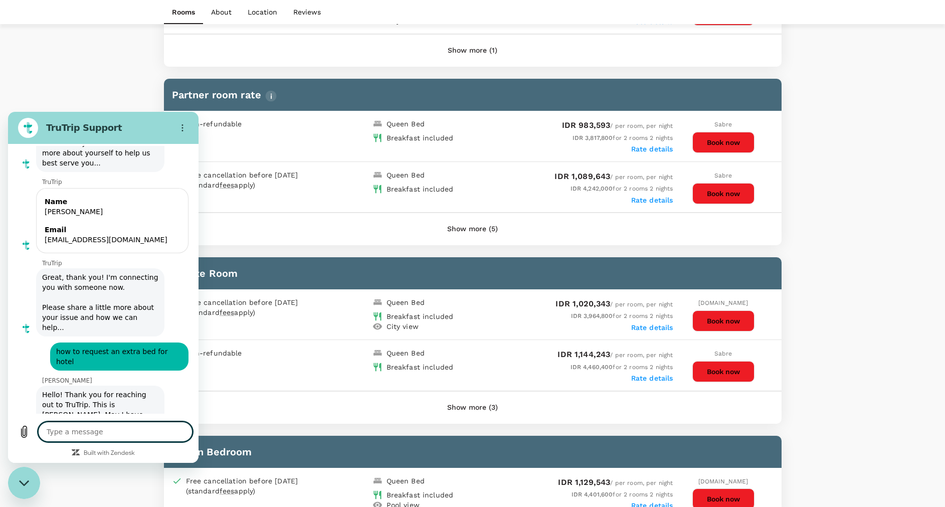
scroll to position [986, 0]
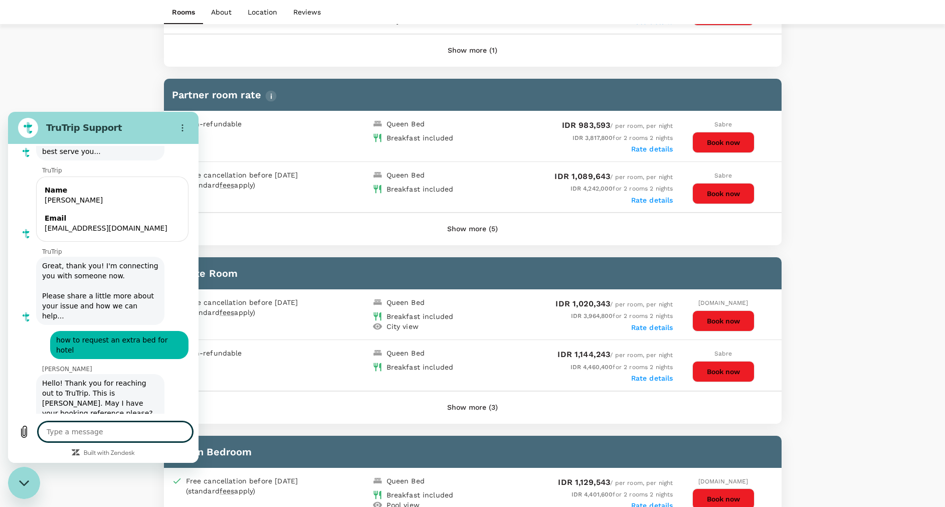
type textarea "x"
click at [103, 432] on textarea at bounding box center [115, 432] width 154 height 20
type textarea "I"
type textarea "x"
type textarea "I"
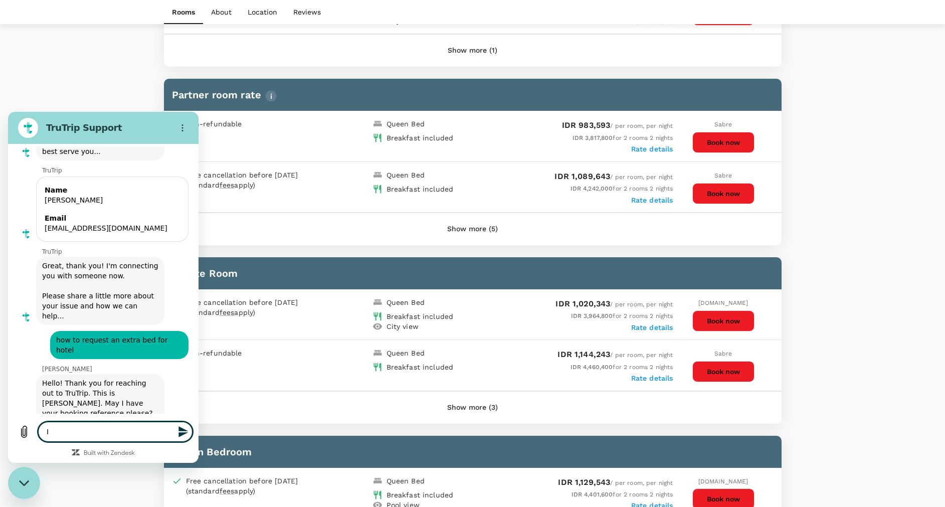
type textarea "x"
type textarea "I h"
type textarea "x"
type textarea "I ha"
type textarea "x"
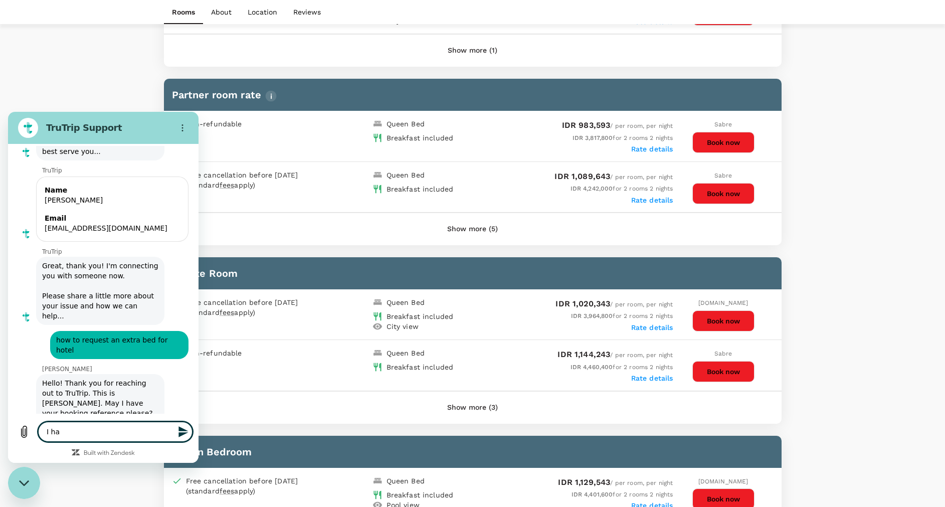
type textarea "I hav"
type textarea "x"
type textarea "I have"
type textarea "x"
type textarea "I hav"
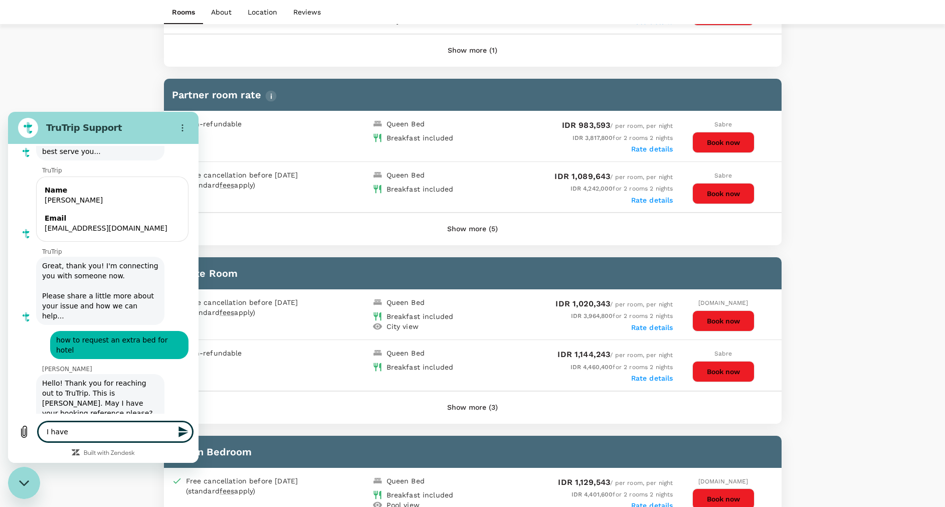
type textarea "x"
type textarea "I ha"
type textarea "x"
type textarea "I h"
type textarea "x"
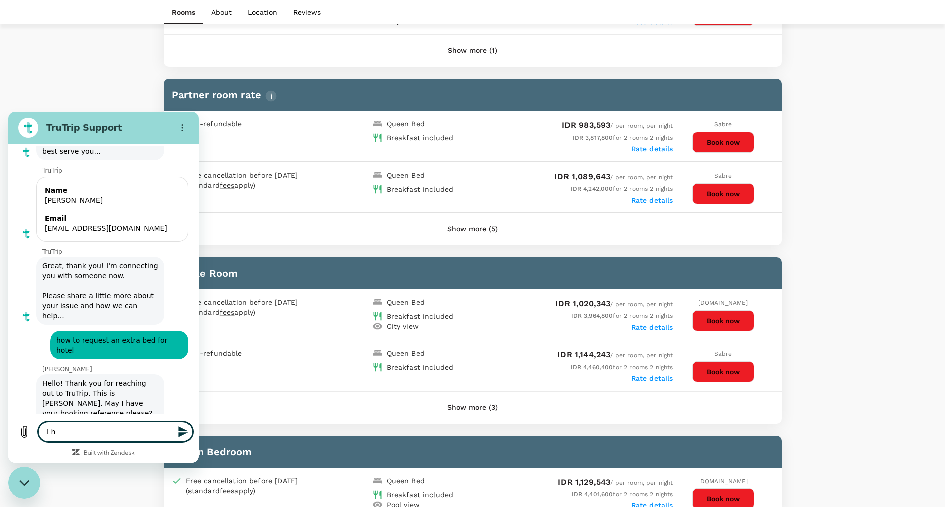
type textarea "I"
type textarea "x"
type textarea "I"
type textarea "x"
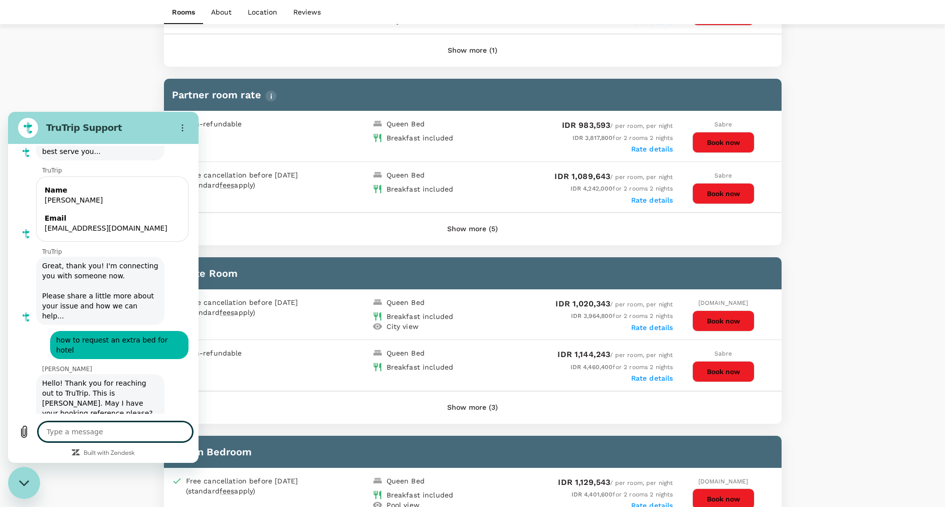
type textarea "H"
type textarea "x"
type textarea "Hi"
type textarea "x"
type textarea "Hi"
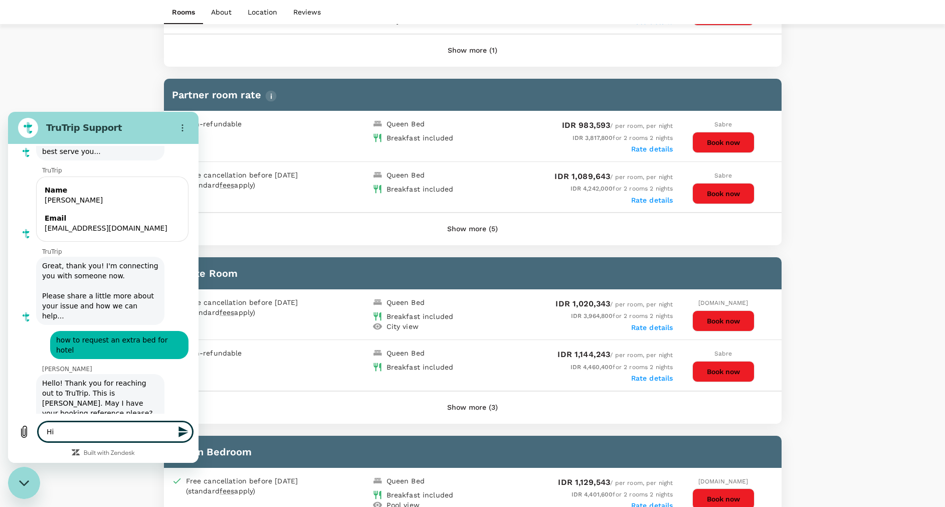
type textarea "x"
type textarea "Hi Y"
type textarea "x"
type textarea "Hi [PERSON_NAME]"
type textarea "x"
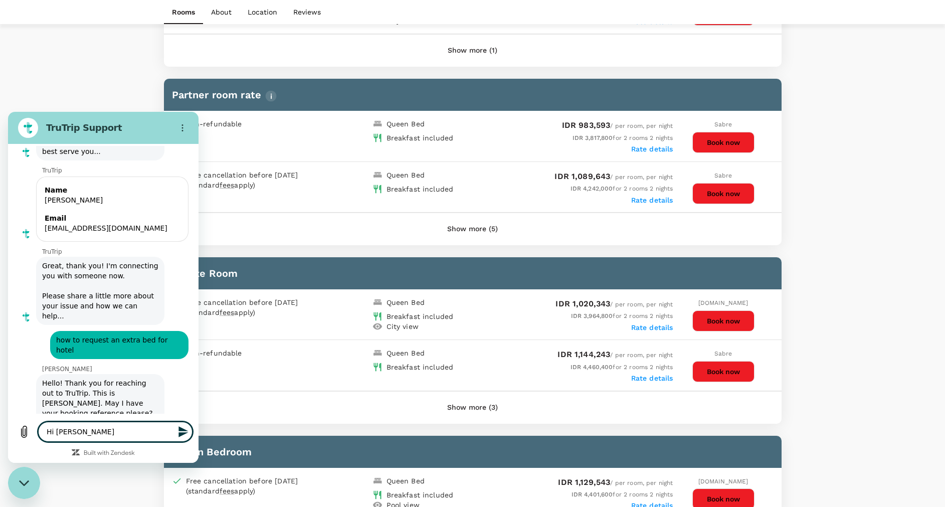
type textarea "Hi You"
type textarea "x"
type textarea "Hi Yous"
type textarea "x"
type textarea "Hi Youss"
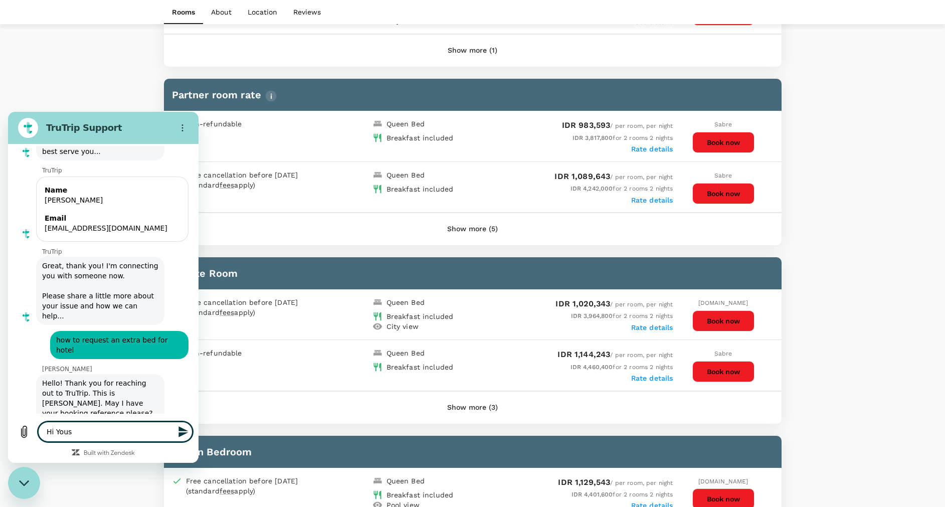
type textarea "x"
type textarea "Hi [PERSON_NAME]"
type textarea "x"
type textarea "Hi [PERSON_NAME]"
type textarea "x"
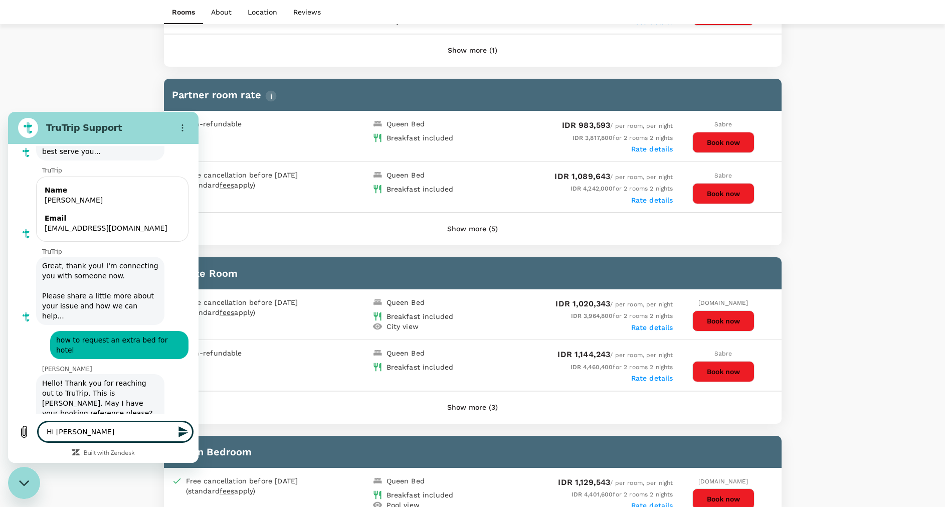
type textarea "Hi [PERSON_NAME]"
type textarea "x"
type textarea "Hi [PERSON_NAME] ."
type textarea "x"
type textarea "Hi [PERSON_NAME] .."
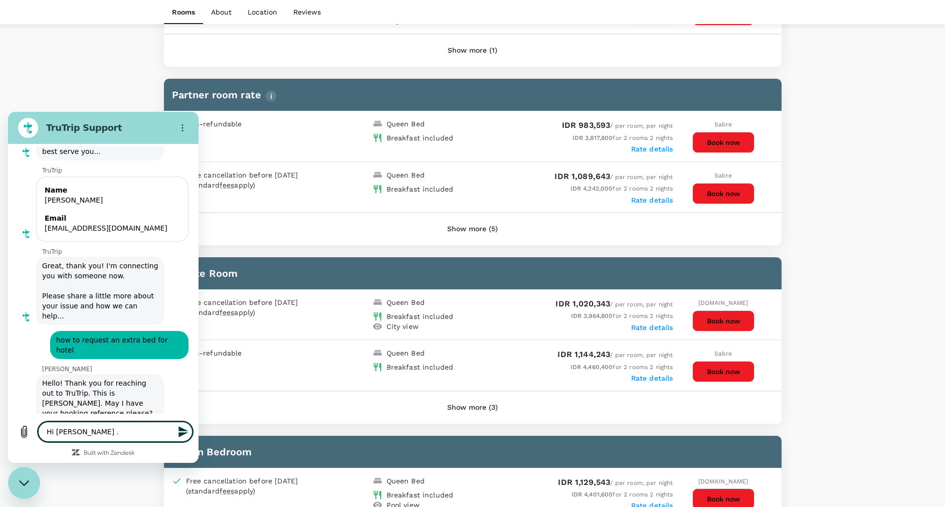
type textarea "x"
type textarea "Hi [PERSON_NAME] .."
type textarea "x"
type textarea "Hi [PERSON_NAME] .. I"
type textarea "x"
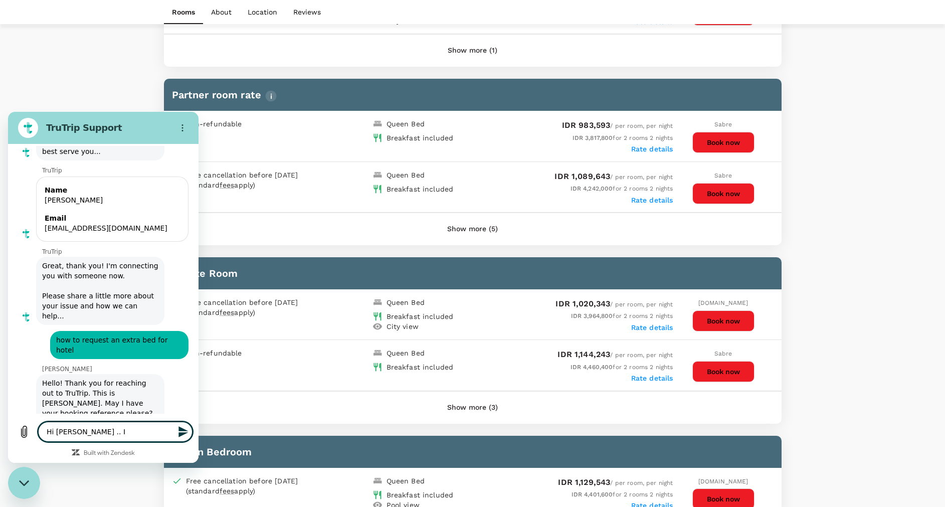
type textarea "Hi [PERSON_NAME] .. I"
type textarea "x"
type textarea "Hi [PERSON_NAME] .. I h"
type textarea "x"
type textarea "Hi [PERSON_NAME] .. I ha"
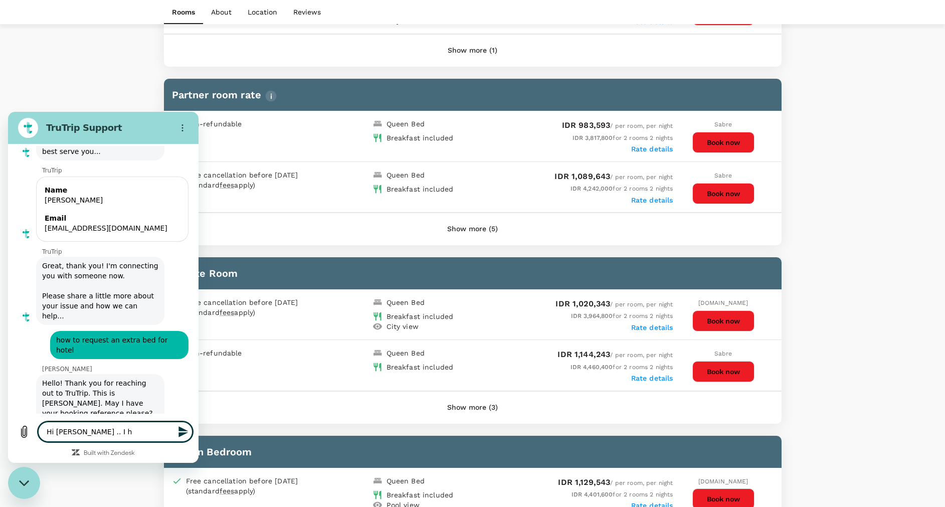
type textarea "x"
type textarea "Hi [PERSON_NAME] .. I hav"
type textarea "x"
type textarea "Hi [PERSON_NAME] .. I have"
type textarea "x"
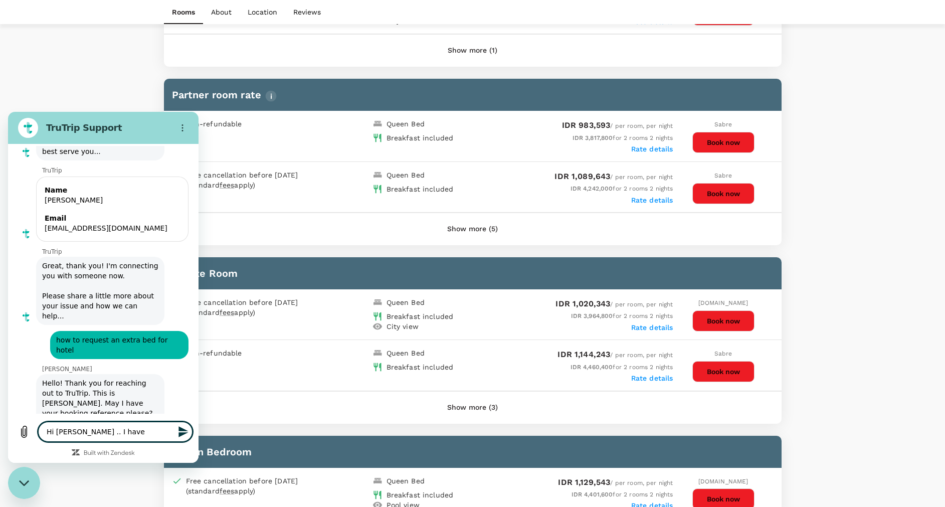
type textarea "Hi [PERSON_NAME] .. I have"
type textarea "x"
type textarea "Hi [PERSON_NAME] .. I have n"
type textarea "x"
type textarea "Hi [PERSON_NAME] .. I have no"
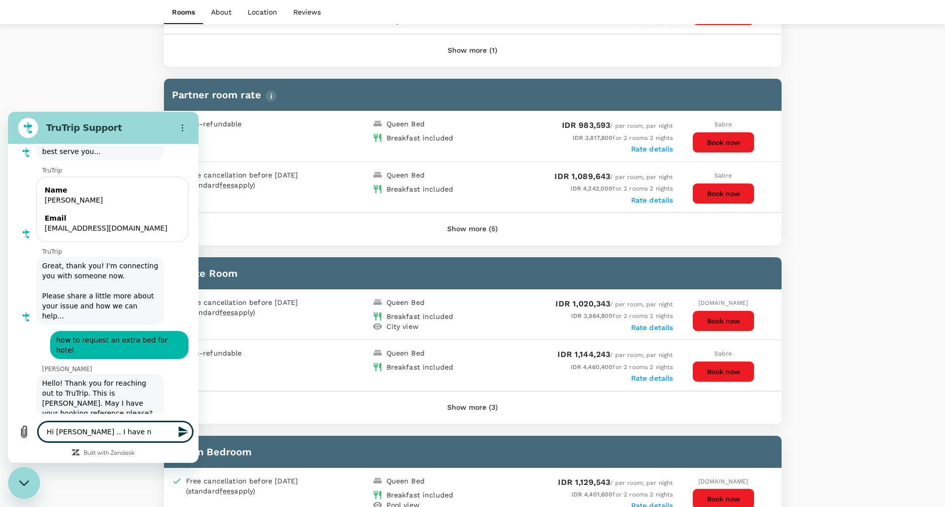
type textarea "x"
type textarea "Hi [PERSON_NAME] .. I have not"
type textarea "x"
type textarea "Hi [PERSON_NAME] .. I have not"
type textarea "x"
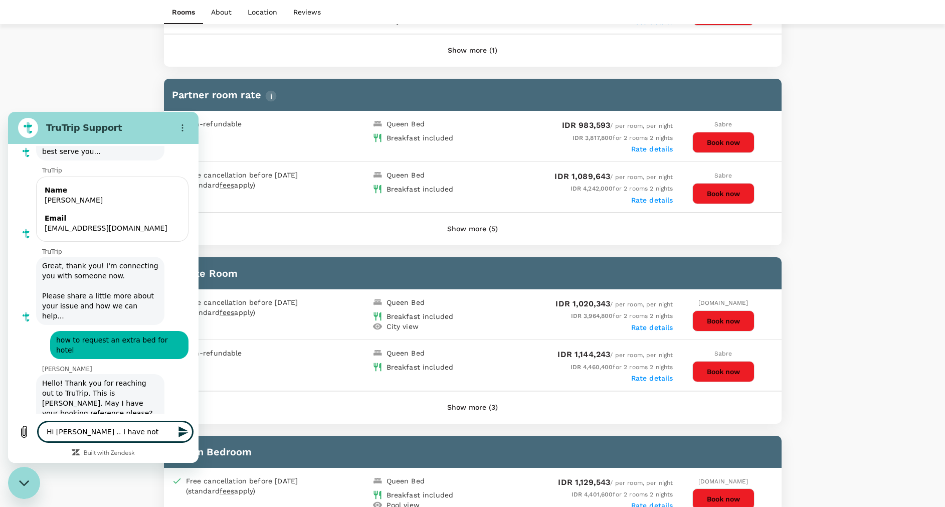
type textarea "Hi [PERSON_NAME] .. I have not r"
type textarea "x"
type textarea "Hi [PERSON_NAME] .. I have not re"
type textarea "x"
type textarea "Hi [PERSON_NAME] .. I have not req"
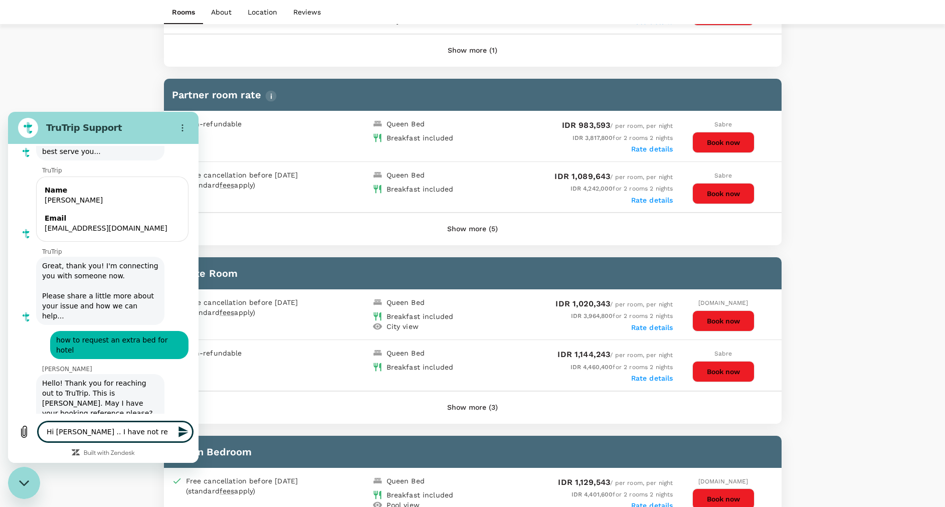
type textarea "x"
type textarea "Hi [PERSON_NAME] .. I have not re"
type textarea "x"
type textarea "Hi [PERSON_NAME] .. I have not r"
type textarea "x"
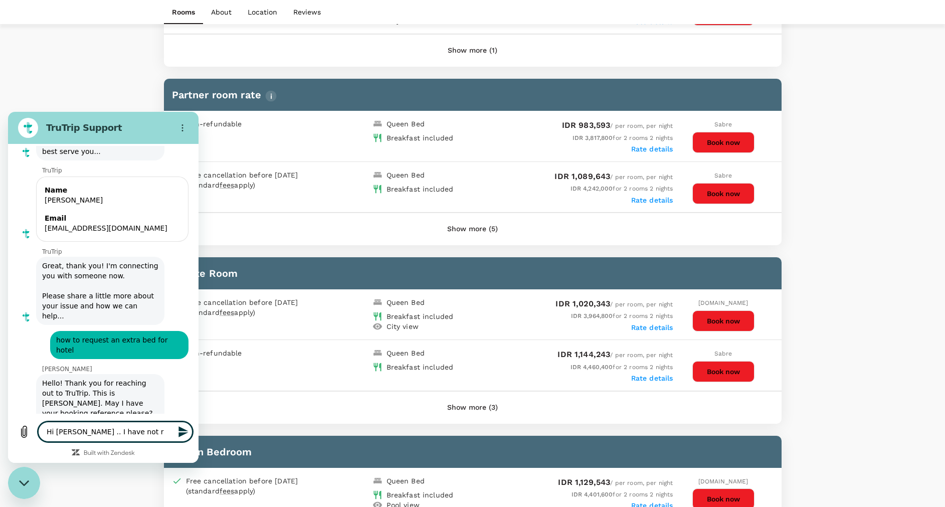
type textarea "Hi [PERSON_NAME] .. I have not"
type textarea "x"
type textarea "Hi [PERSON_NAME] .. I have not m"
type textarea "x"
type textarea "Hi [PERSON_NAME] .. I have not ma"
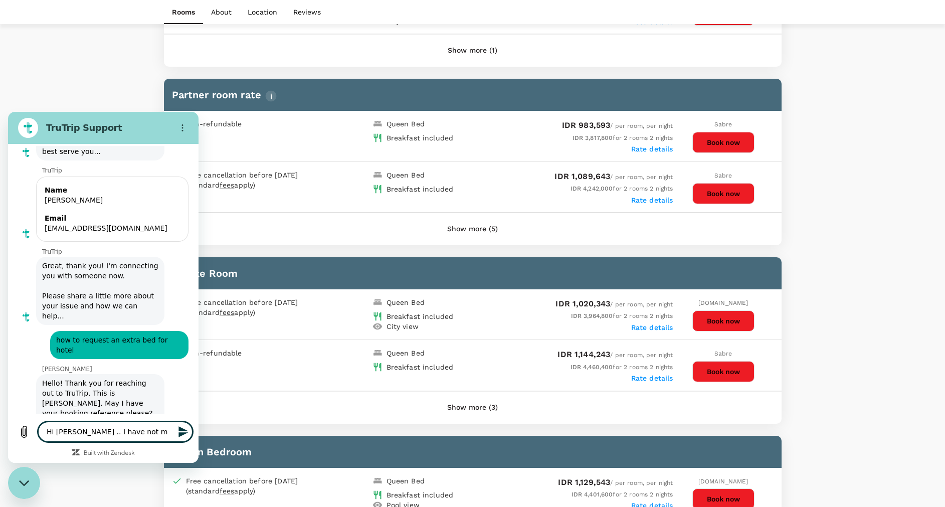
type textarea "x"
type textarea "Hi [PERSON_NAME] .. I have not mad"
type textarea "x"
type textarea "Hi [PERSON_NAME] .. I have not made"
type textarea "x"
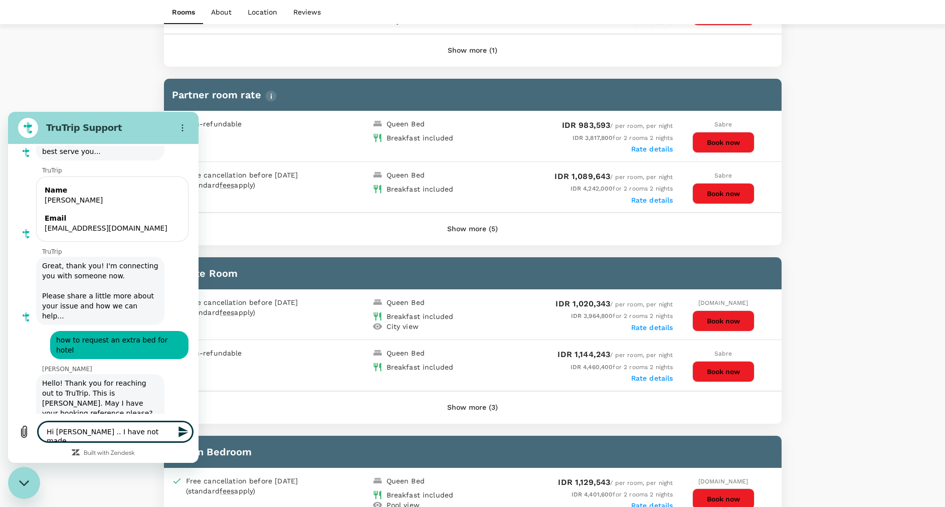
type textarea "Hi [PERSON_NAME] .. I have not made"
type textarea "x"
type textarea "Hi [PERSON_NAME] .. I have not made a"
type textarea "x"
type textarea "Hi [PERSON_NAME] .. I have not made an"
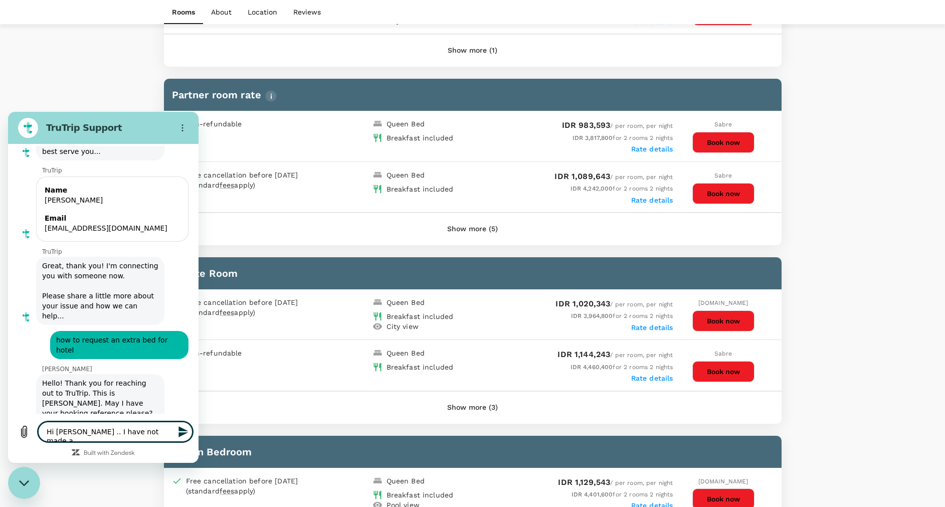
type textarea "x"
type textarea "Hi [PERSON_NAME] .. I have not made any"
type textarea "x"
type textarea "Hi [PERSON_NAME] .. I have not made any"
type textarea "x"
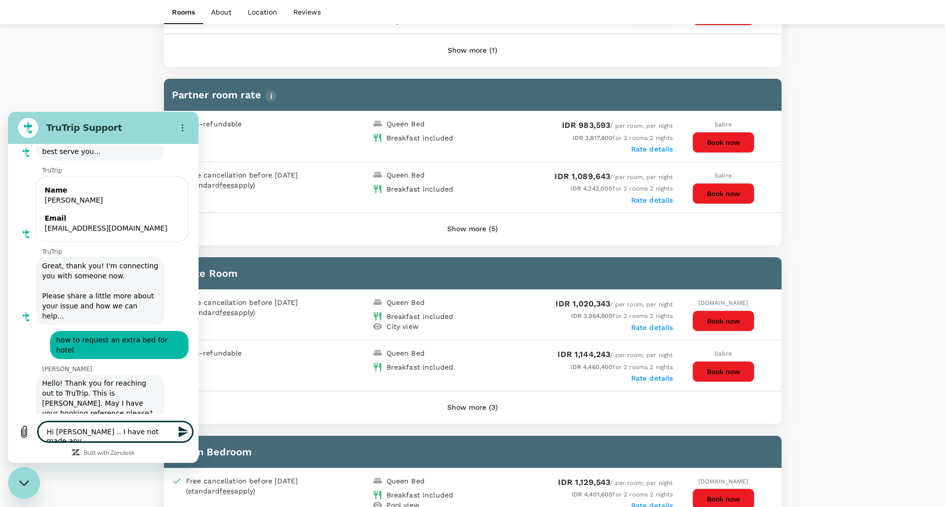
type textarea "Hi [PERSON_NAME] .. I have not made any r"
type textarea "x"
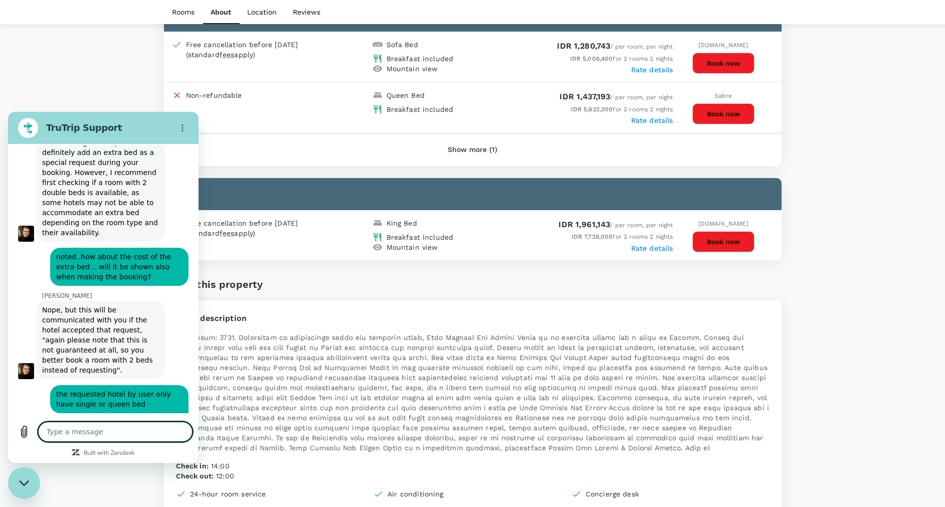
scroll to position [1396, 0]
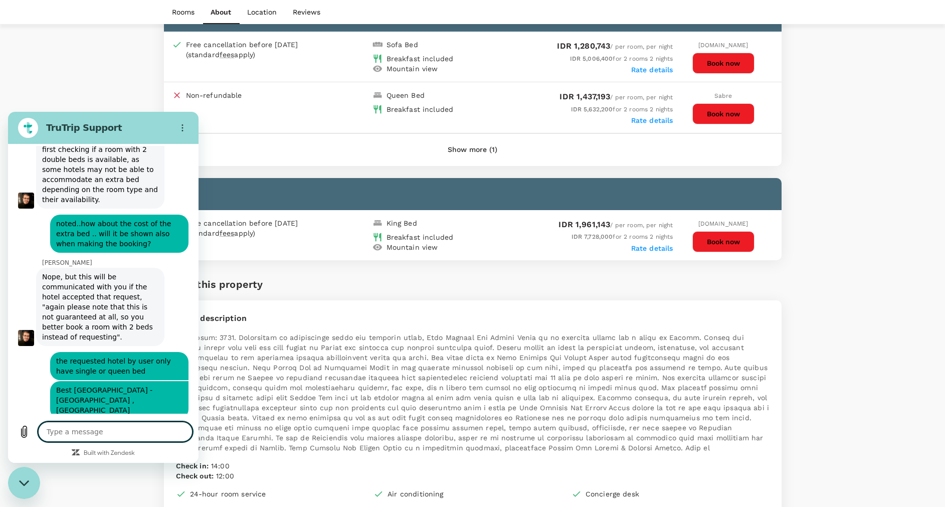
click at [68, 434] on textarea at bounding box center [115, 432] width 154 height 20
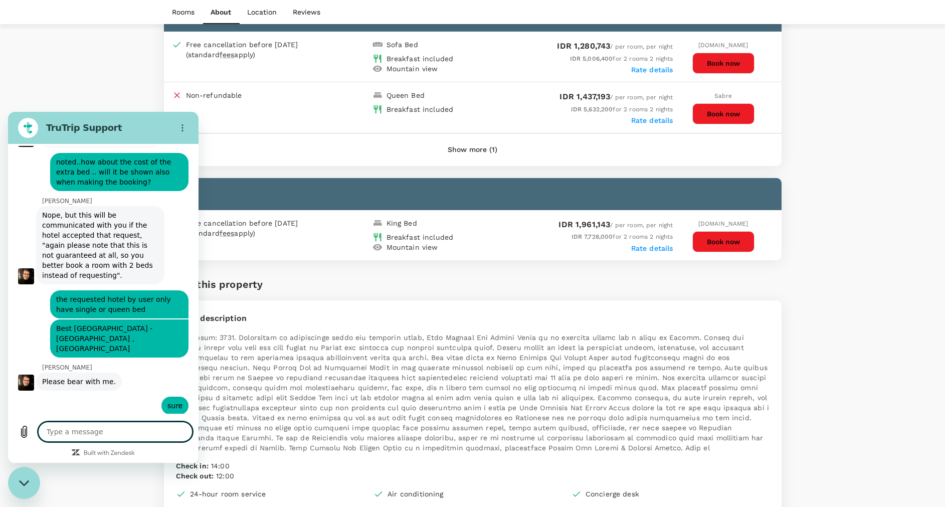
scroll to position [1463, 0]
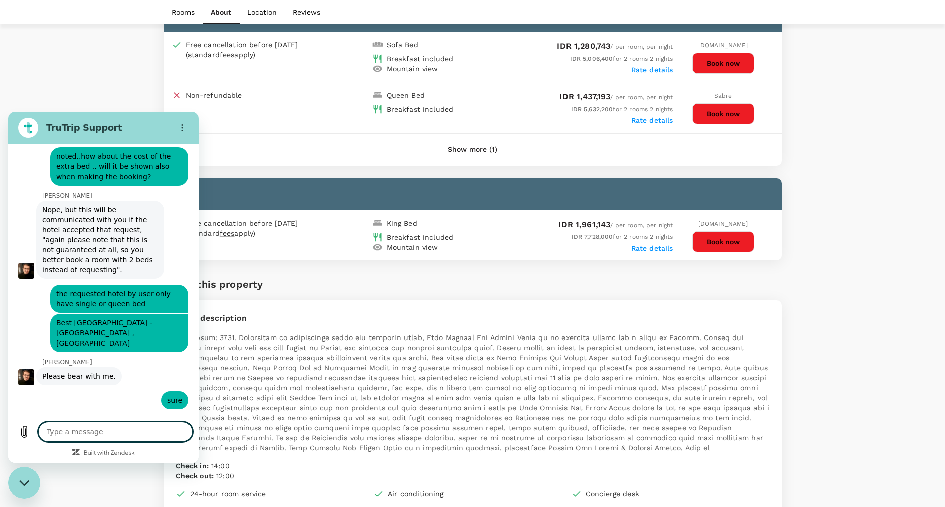
click at [78, 433] on textarea at bounding box center [115, 432] width 154 height 20
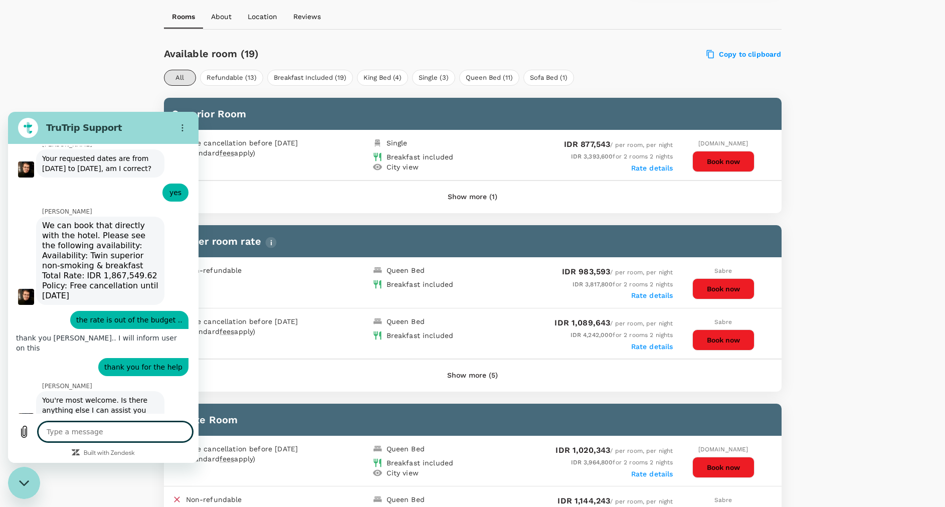
scroll to position [1740, 0]
